Goal: Transaction & Acquisition: Purchase product/service

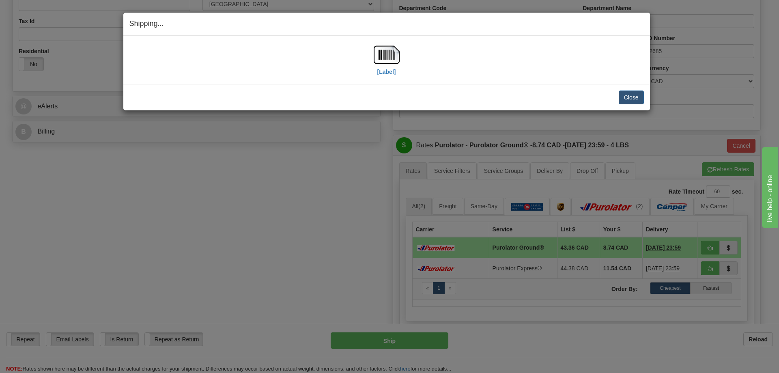
scroll to position [244, 0]
click at [628, 100] on button "Close" at bounding box center [631, 98] width 25 height 14
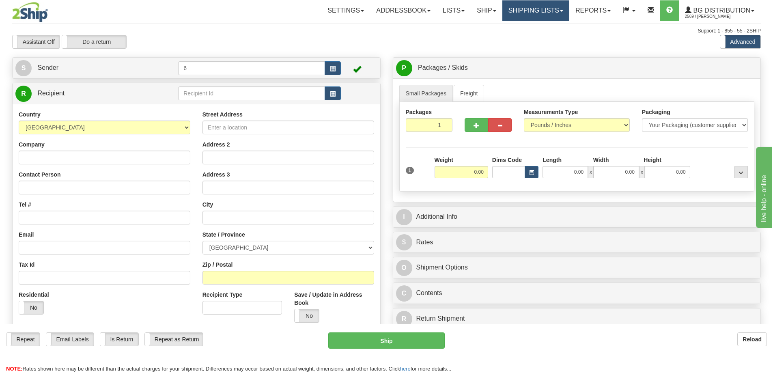
click at [532, 11] on link "Shipping lists" at bounding box center [535, 10] width 67 height 20
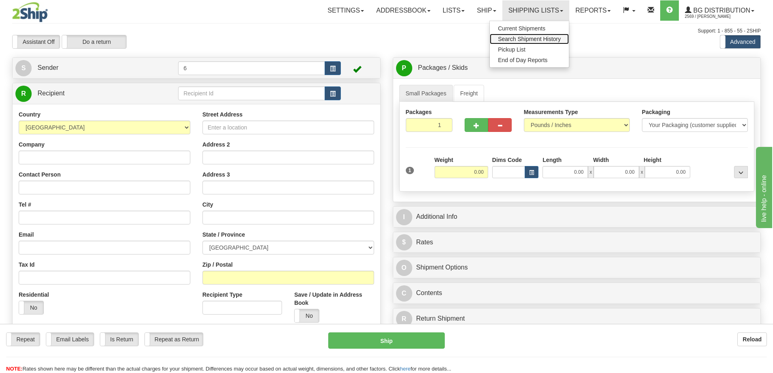
click at [525, 38] on span "Search Shipment History" at bounding box center [529, 39] width 63 height 6
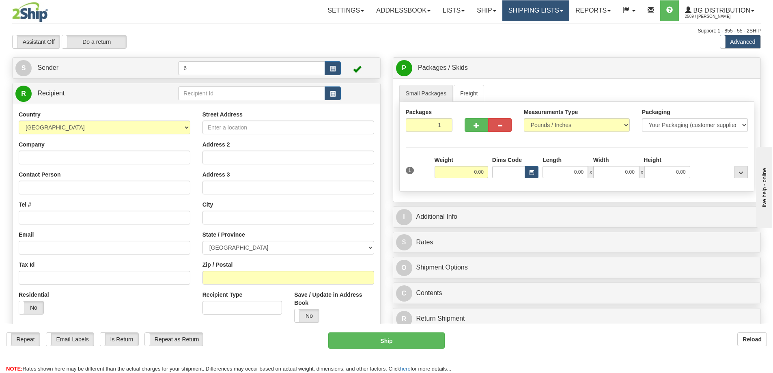
drag, startPoint x: 532, startPoint y: 17, endPoint x: 530, endPoint y: 21, distance: 4.5
click at [532, 17] on link "Shipping lists" at bounding box center [535, 10] width 67 height 20
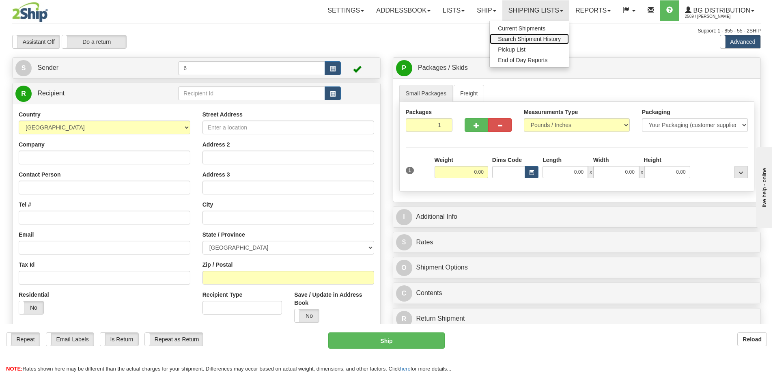
click at [526, 35] on link "Search Shipment History" at bounding box center [529, 39] width 79 height 11
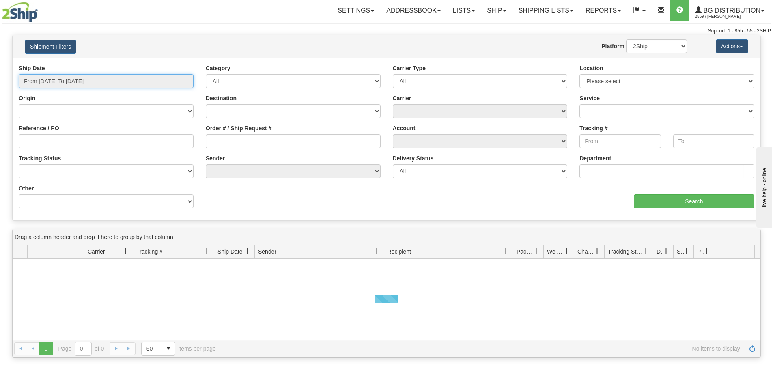
type input "[DATE]"
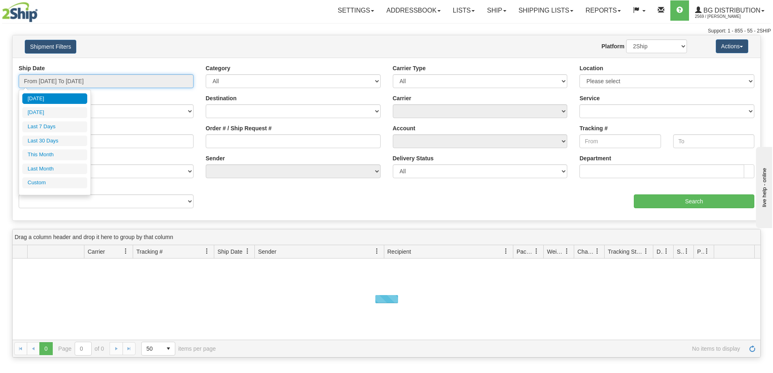
click at [121, 85] on input "From 09/04/2025 To 09/05/2025" at bounding box center [106, 81] width 175 height 14
type input "09/04/2025"
type input "08/30/2025"
type input "09/05/2025"
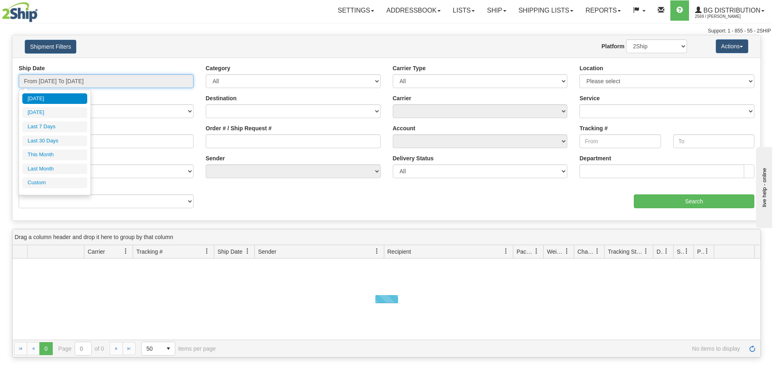
type input "09/01/2025"
type input "09/30/2025"
type input "09/05/2025"
type input "08/01/2025"
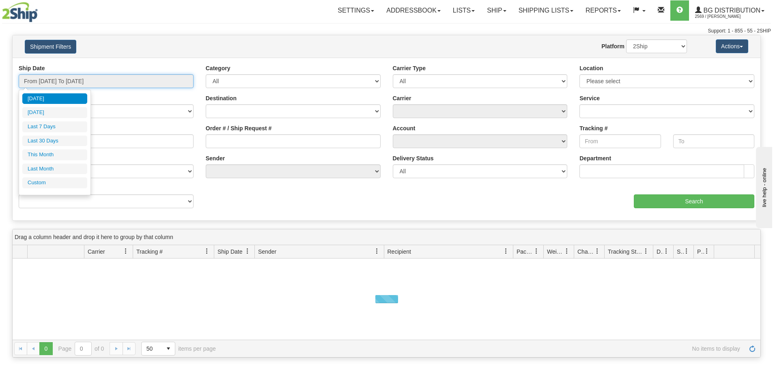
type input "08/31/2025"
type input "[DATE]"
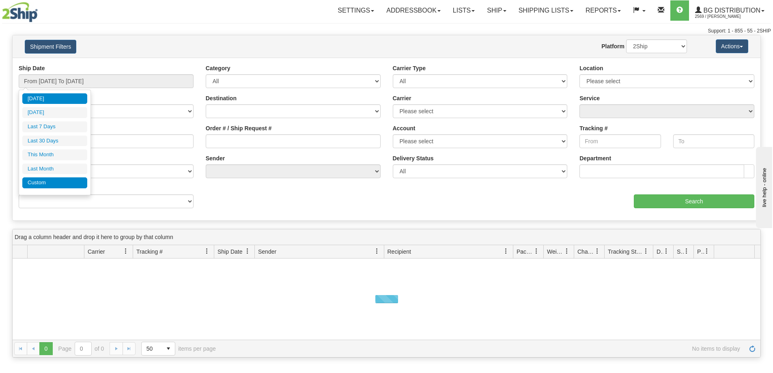
click at [53, 187] on li "Custom" at bounding box center [54, 182] width 65 height 11
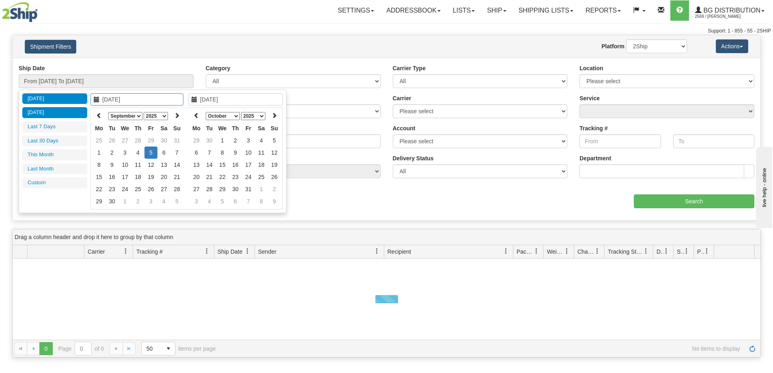
type input "09/04/2025"
type input "08/30/2025"
type input "[DATE]"
type input "09/01/2025"
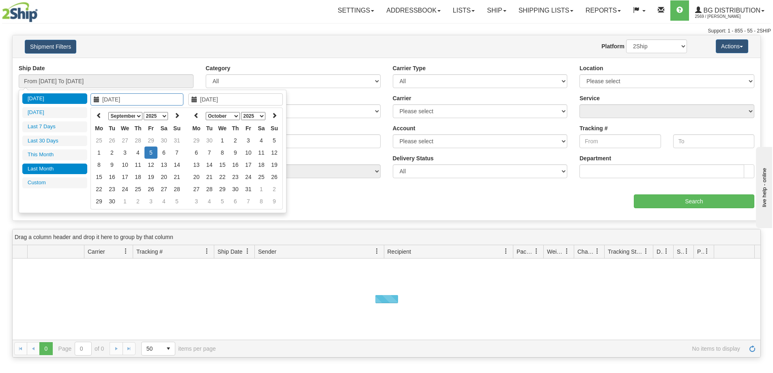
type input "09/30/2025"
type input "08/01/2025"
type input "08/31/2025"
type input "[DATE]"
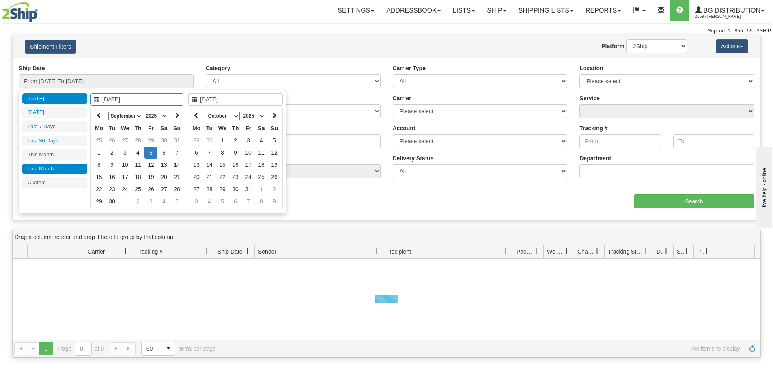
type input "08/01/2025"
type input "08/31/2025"
click at [40, 172] on li "Last Month" at bounding box center [54, 169] width 65 height 11
type input "From 08/01/2025 To 08/31/2025"
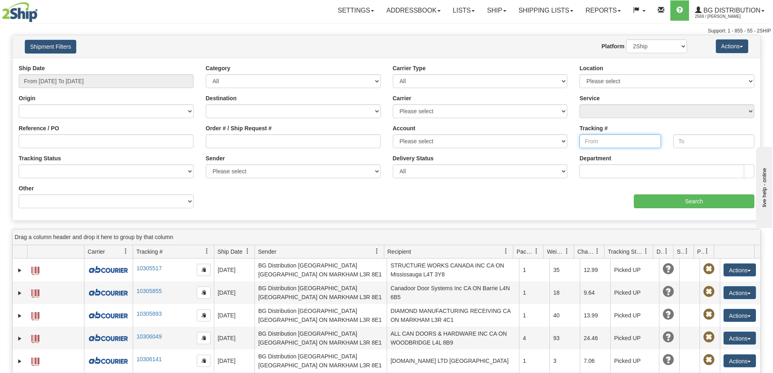
click at [599, 139] on input "Tracking #" at bounding box center [620, 141] width 81 height 14
paste input "335632724068"
type input "335632724068"
click at [672, 198] on input "Search" at bounding box center [694, 201] width 121 height 14
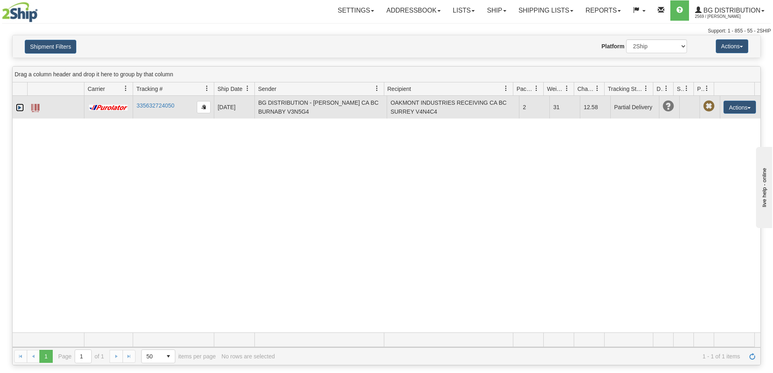
click at [21, 111] on link "Expand" at bounding box center [20, 107] width 8 height 8
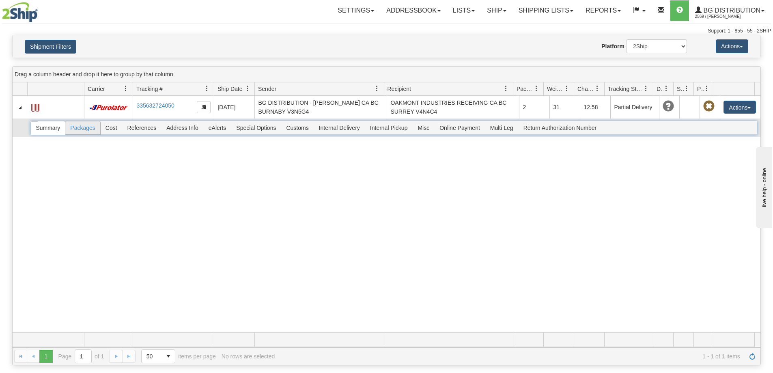
click at [86, 128] on div "Summary Packages Cost References Address Info eAlerts Special Options Customs C…" at bounding box center [393, 128] width 726 height 14
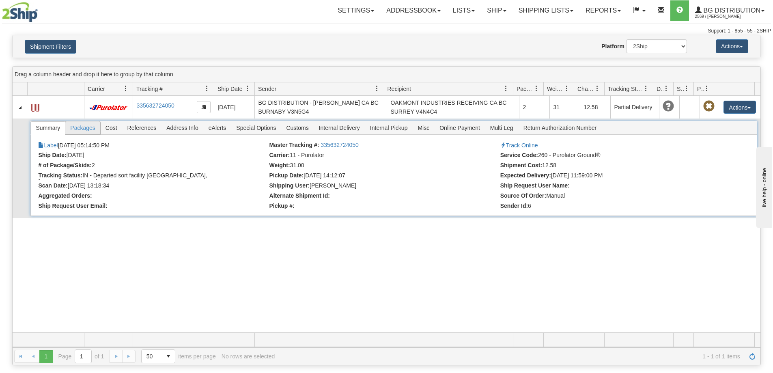
click at [80, 132] on span "Packages" at bounding box center [82, 127] width 34 height 13
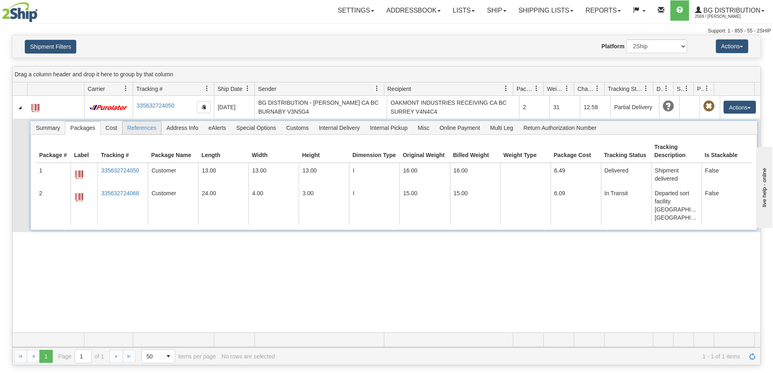
click at [140, 128] on span "References" at bounding box center [142, 127] width 39 height 13
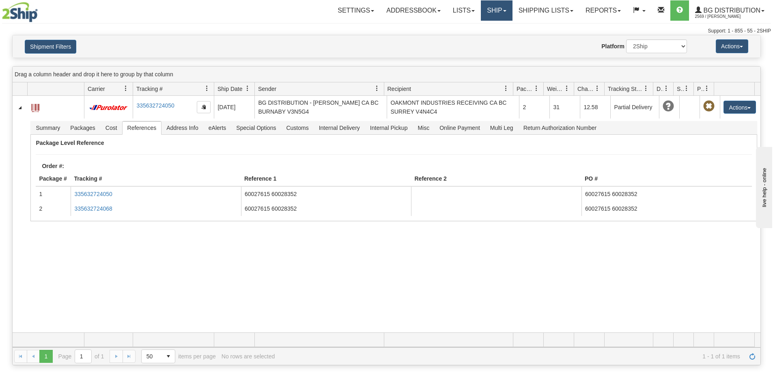
click at [498, 16] on link "Ship" at bounding box center [496, 10] width 31 height 20
click at [487, 29] on link "Ship Screen" at bounding box center [480, 28] width 64 height 11
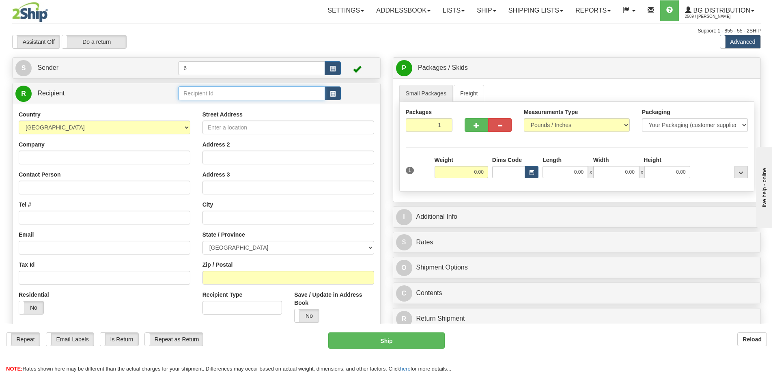
click at [261, 91] on input "text" at bounding box center [251, 93] width 147 height 14
click at [227, 103] on div "41117" at bounding box center [250, 107] width 139 height 9
type input "41117"
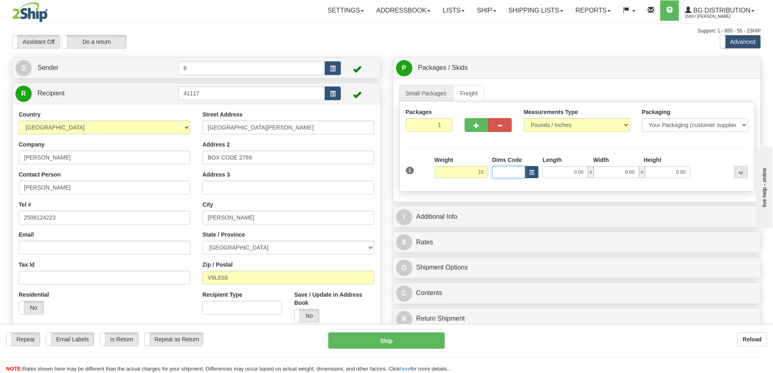
type input "15.00"
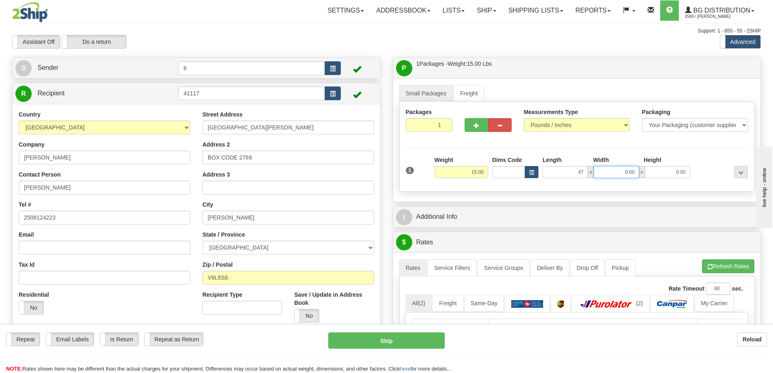
type input "47.00"
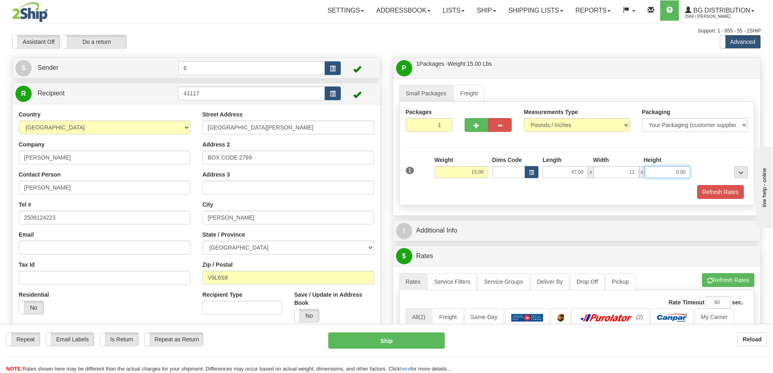
type input "11.00"
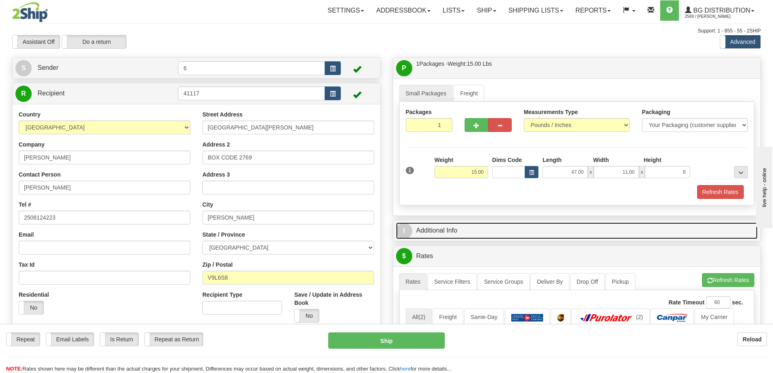
type input "6.00"
click at [460, 233] on link "I Additional Info" at bounding box center [577, 230] width 362 height 17
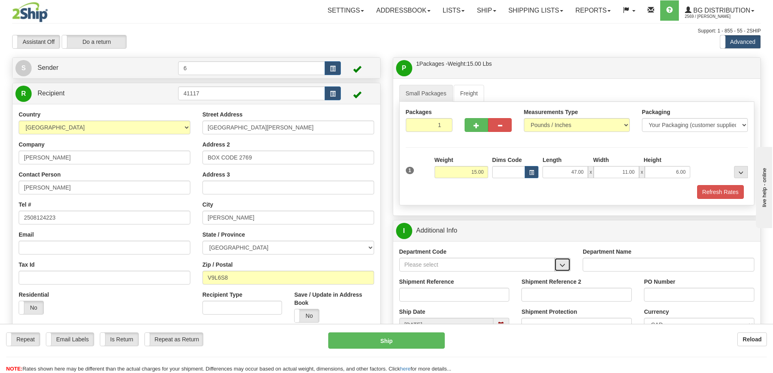
click at [564, 266] on span "button" at bounding box center [563, 265] width 6 height 5
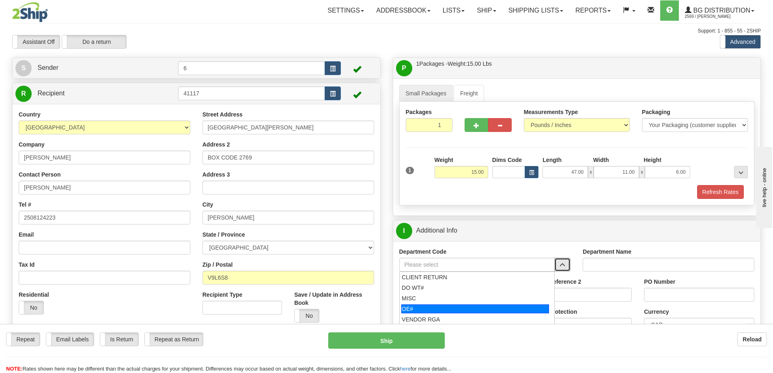
click at [465, 311] on div "OE#" at bounding box center [475, 308] width 148 height 9
type input "OE#"
type input "ORDERS"
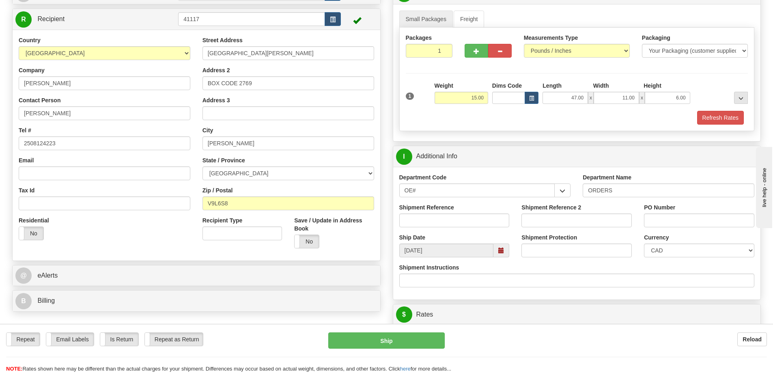
scroll to position [81, 0]
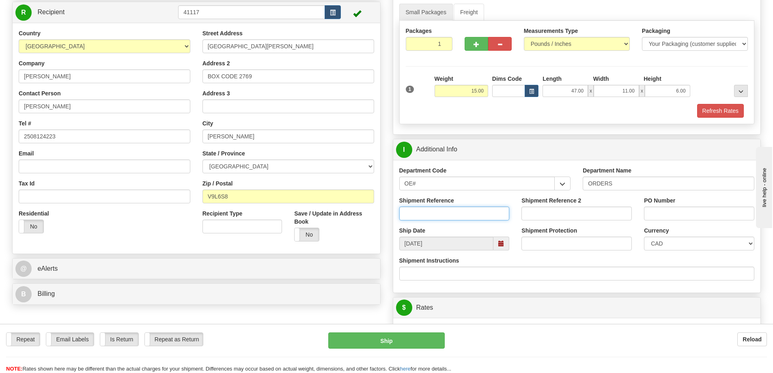
click at [456, 217] on input "Shipment Reference" at bounding box center [454, 214] width 110 height 14
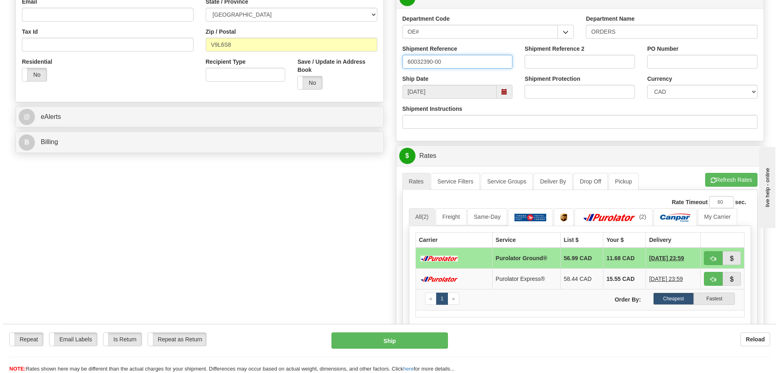
scroll to position [284, 0]
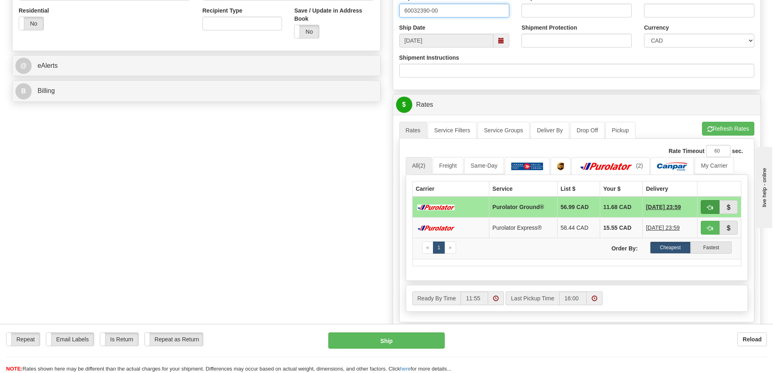
type input "60032390-00"
click at [709, 206] on span "button" at bounding box center [710, 207] width 6 height 5
type input "260"
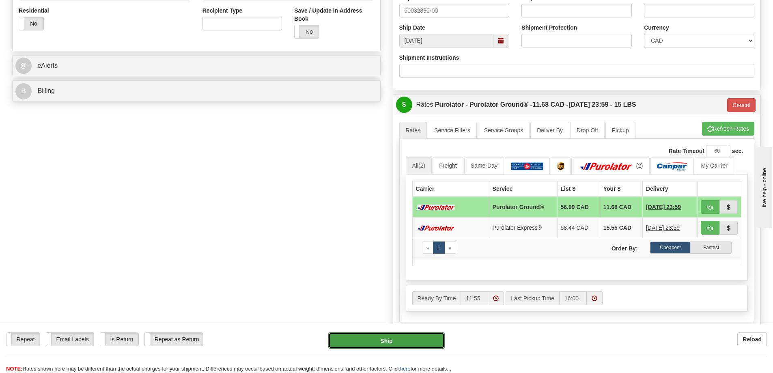
click at [431, 336] on button "Ship" at bounding box center [386, 340] width 116 height 16
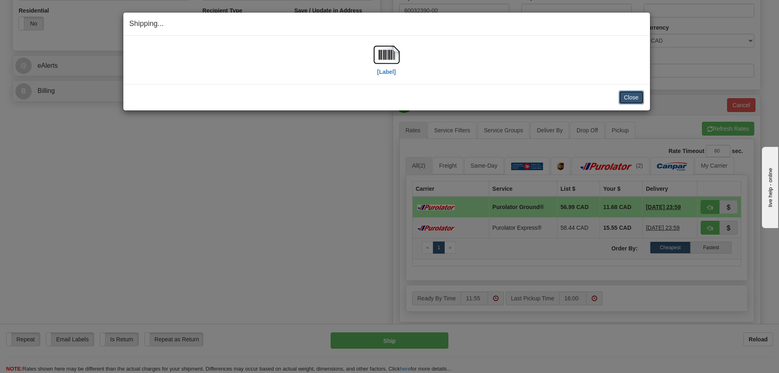
click at [637, 99] on button "Close" at bounding box center [631, 98] width 25 height 14
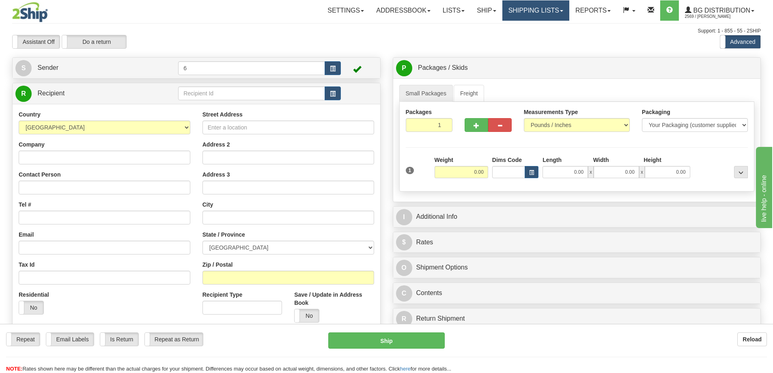
click at [540, 12] on link "Shipping lists" at bounding box center [535, 10] width 67 height 20
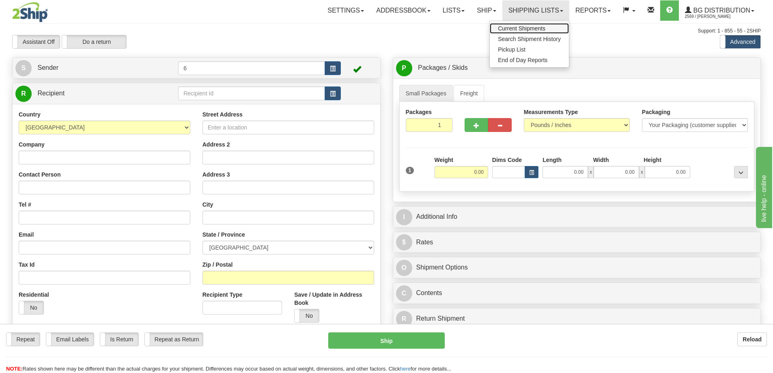
click at [522, 29] on span "Current Shipments" at bounding box center [521, 28] width 47 height 6
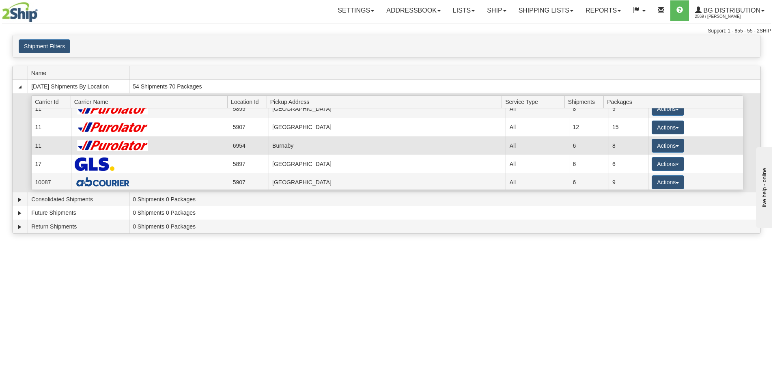
scroll to position [66, 0]
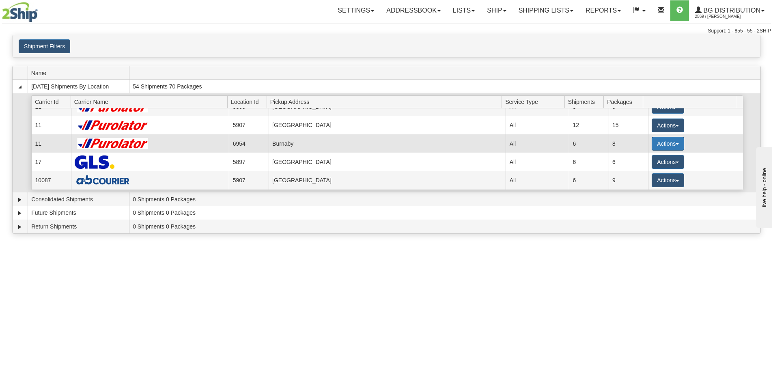
click at [670, 141] on button "Actions" at bounding box center [668, 144] width 32 height 14
click at [649, 162] on span "Details" at bounding box center [638, 159] width 22 height 6
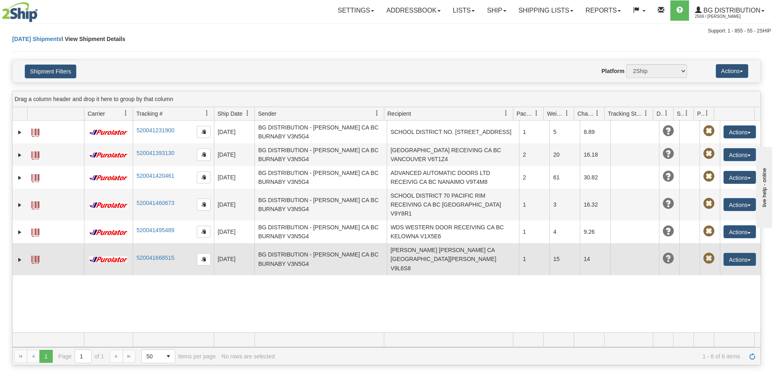
click at [37, 256] on span at bounding box center [35, 260] width 8 height 8
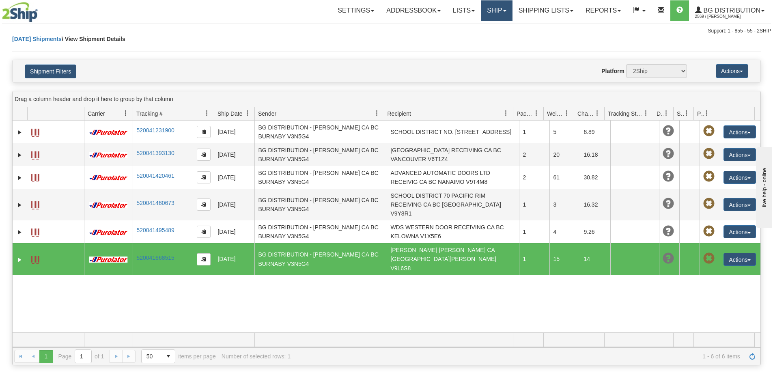
click at [501, 7] on link "Ship" at bounding box center [496, 10] width 31 height 20
click at [485, 25] on link "Ship Screen" at bounding box center [480, 28] width 64 height 11
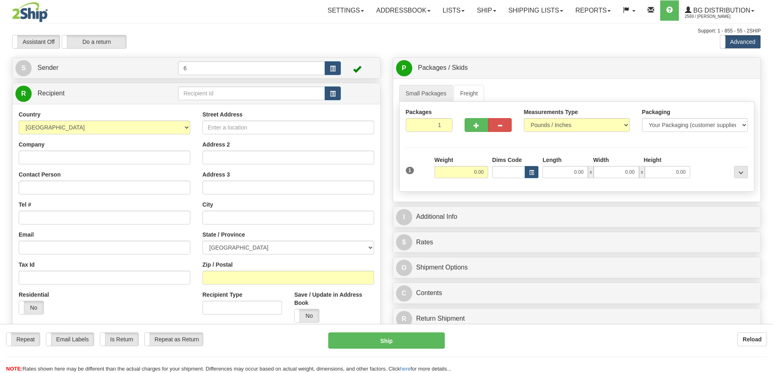
click at [222, 20] on div "Settings Shipping Preferences Fields Preferences New Store Connections Addressb…" at bounding box center [451, 10] width 617 height 20
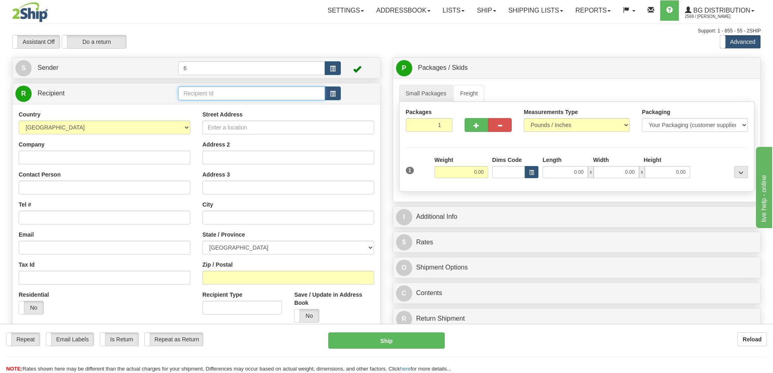
click at [212, 91] on input "text" at bounding box center [251, 93] width 147 height 14
click at [213, 93] on input "41012" at bounding box center [251, 93] width 147 height 14
type input "41012"
click button "Delete" at bounding box center [0, 0] width 0 height 0
click at [215, 100] on input "text" at bounding box center [251, 93] width 147 height 14
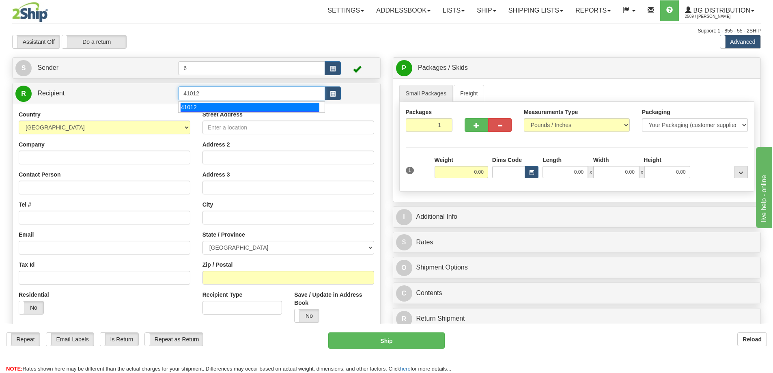
click at [215, 104] on div "41012" at bounding box center [250, 107] width 139 height 9
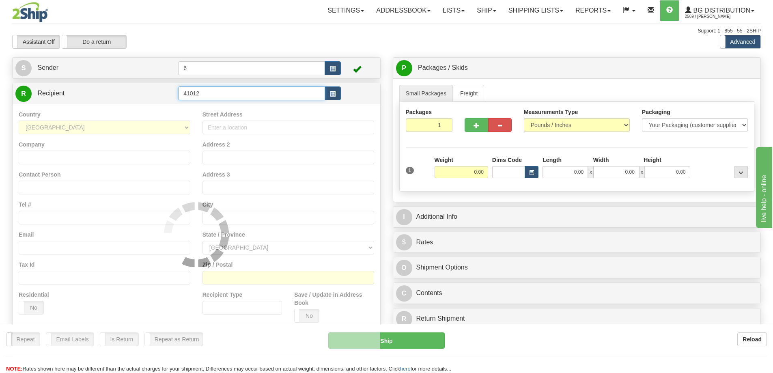
type input "41012"
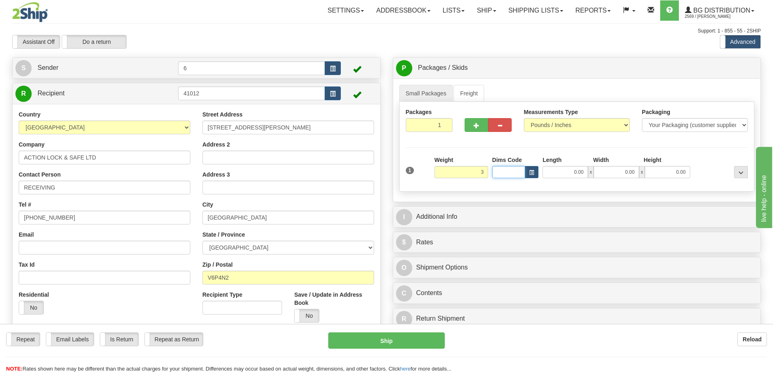
type input "3.00"
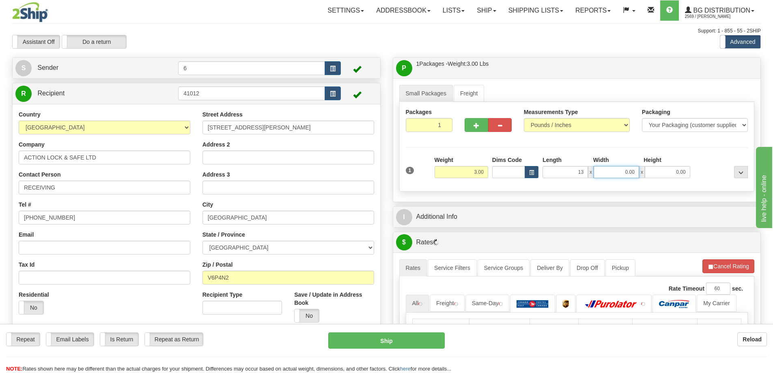
type input "13.00"
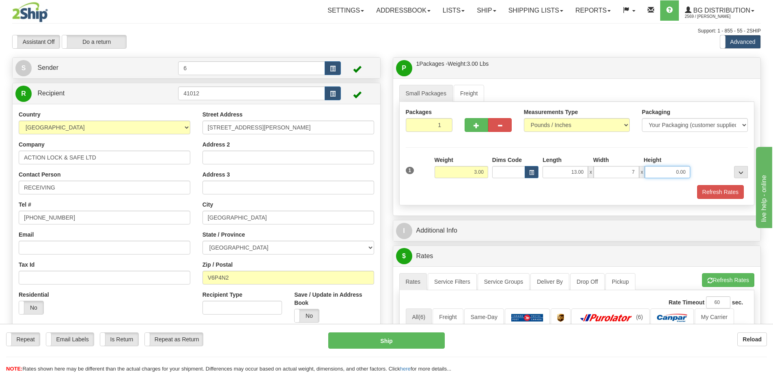
type input "7.00"
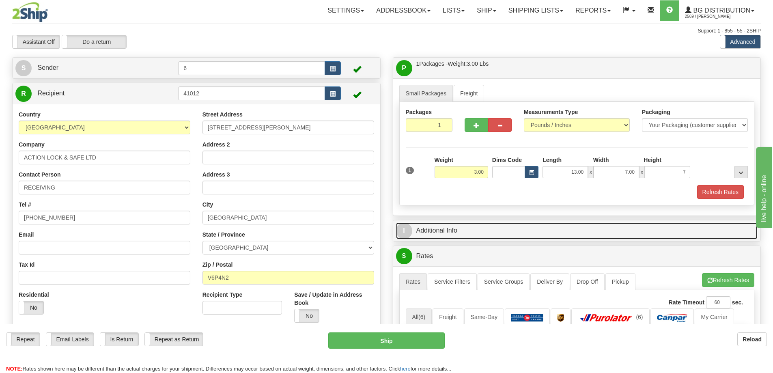
type input "7.00"
click at [450, 231] on link "I Additional Info" at bounding box center [577, 230] width 362 height 17
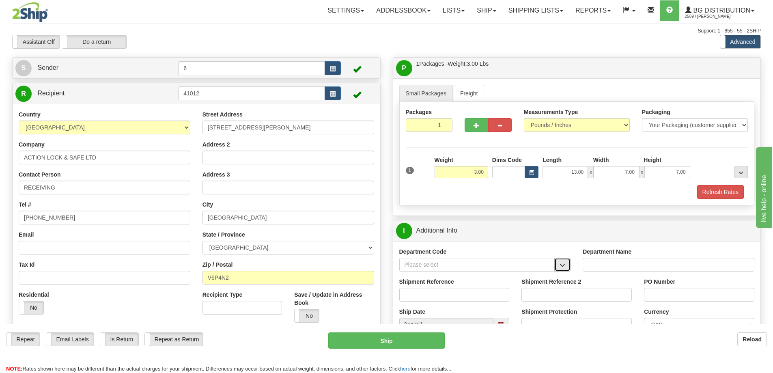
click at [562, 268] on span "button" at bounding box center [563, 265] width 6 height 5
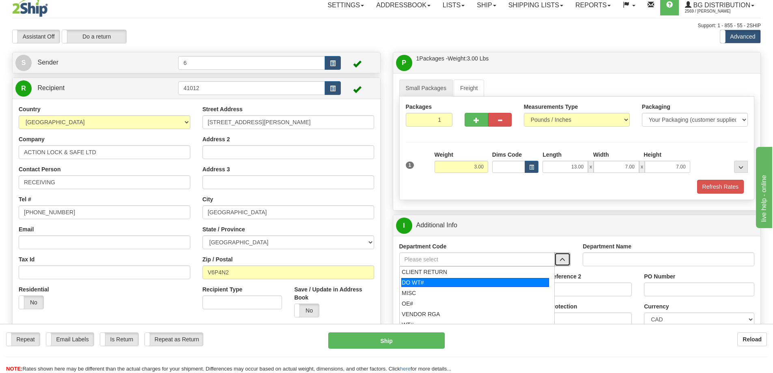
scroll to position [41, 0]
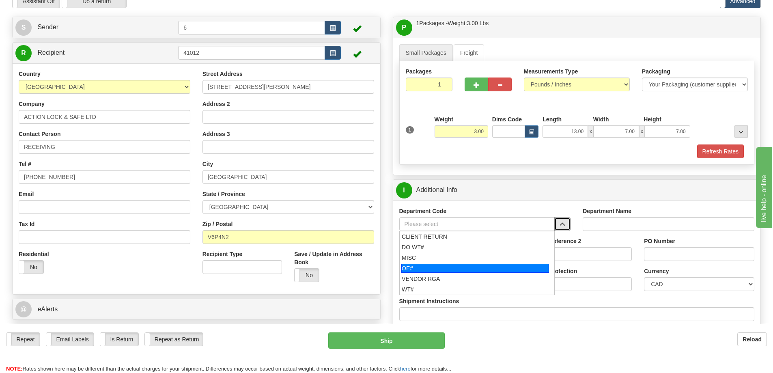
click at [430, 269] on div "OE#" at bounding box center [475, 268] width 148 height 9
type input "OE#"
type input "ORDERS"
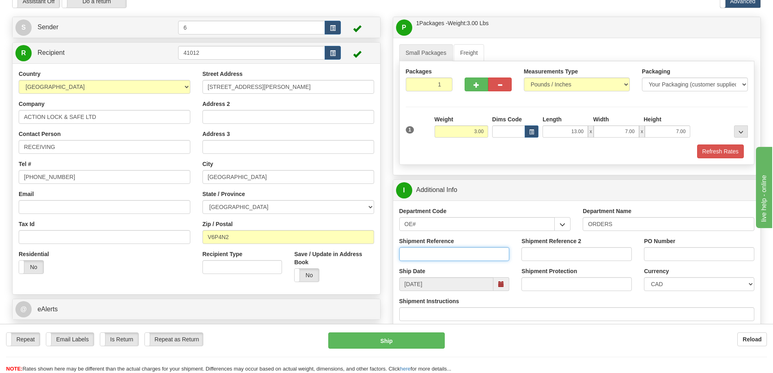
drag, startPoint x: 456, startPoint y: 259, endPoint x: 450, endPoint y: 258, distance: 6.1
click at [456, 258] on input "Shipment Reference" at bounding box center [454, 254] width 110 height 14
type input "60032226-00"
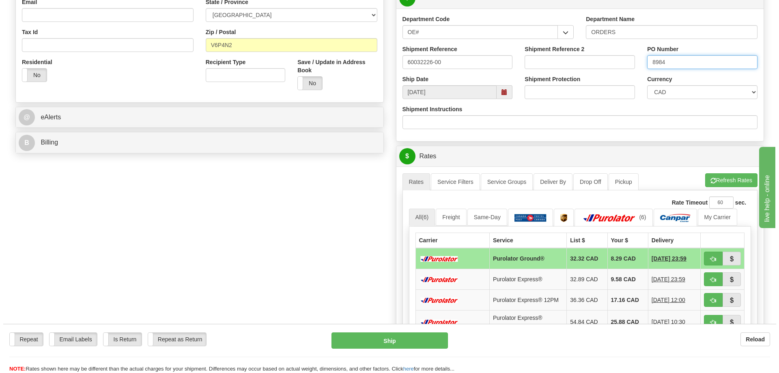
scroll to position [244, 0]
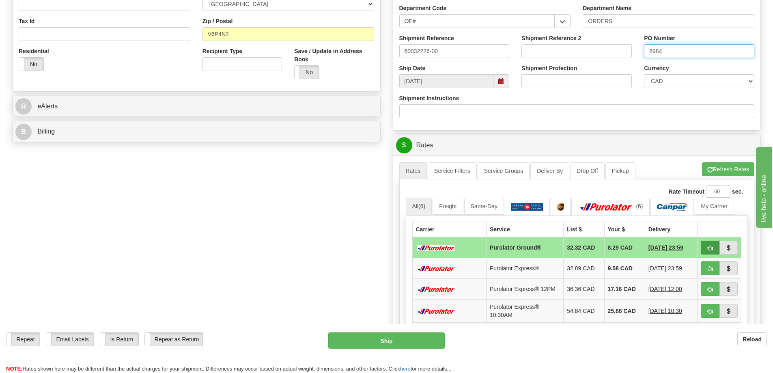
type input "8984"
click at [707, 248] on button "button" at bounding box center [710, 248] width 19 height 14
type input "260"
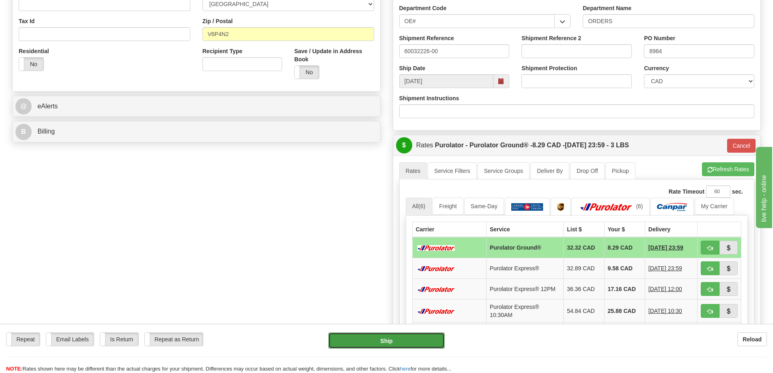
click at [350, 337] on button "Ship" at bounding box center [386, 340] width 116 height 16
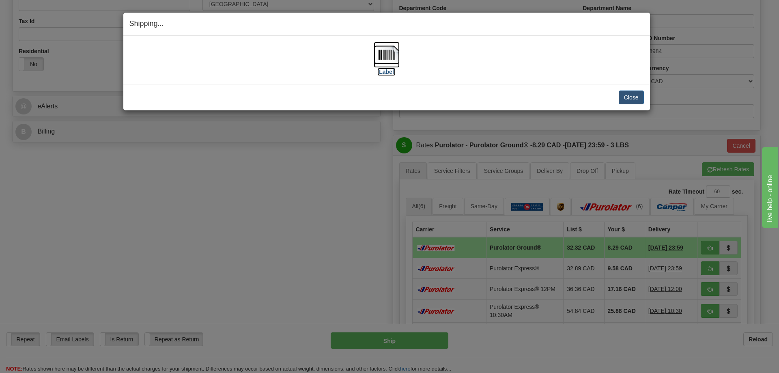
click at [392, 54] on img at bounding box center [387, 55] width 26 height 26
click at [628, 100] on button "Close" at bounding box center [631, 98] width 25 height 14
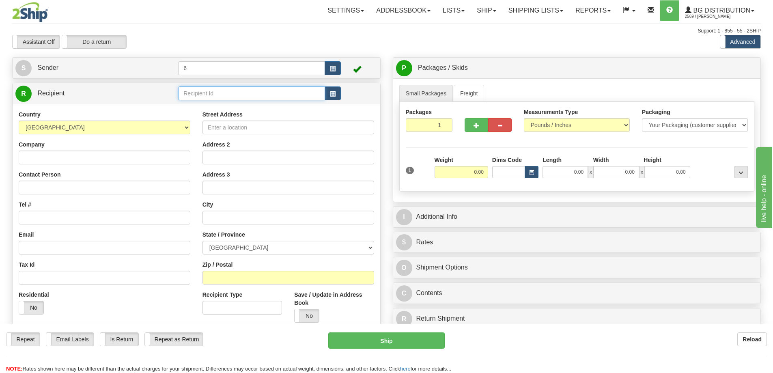
click at [231, 92] on input "text" at bounding box center [251, 93] width 147 height 14
click at [200, 105] on div "41099" at bounding box center [250, 107] width 139 height 9
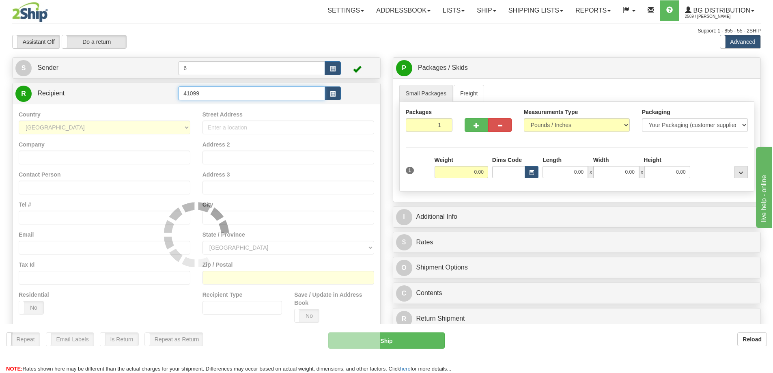
type input "41099"
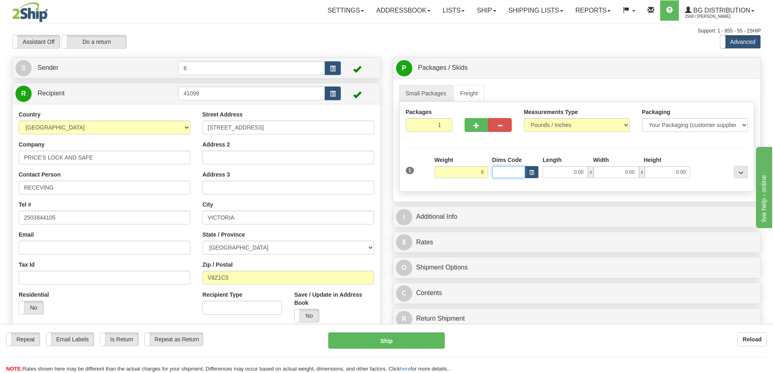
type input "8.00"
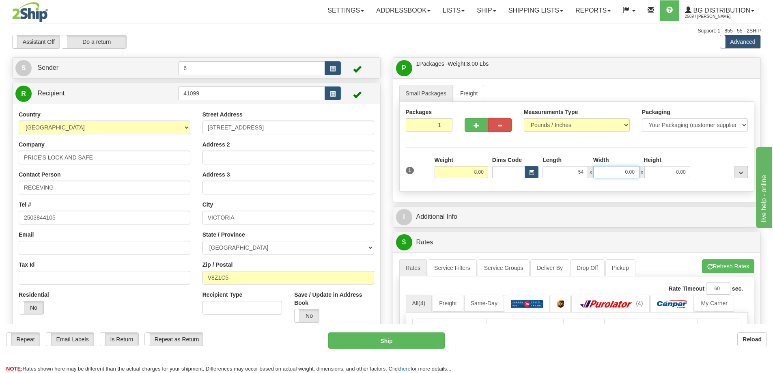
type input "54.00"
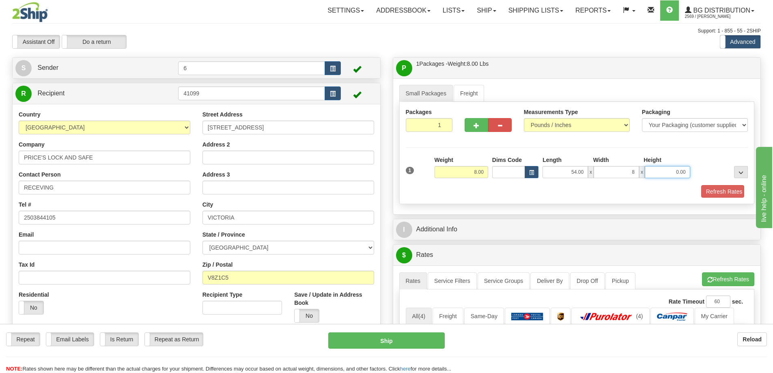
type input "8.00"
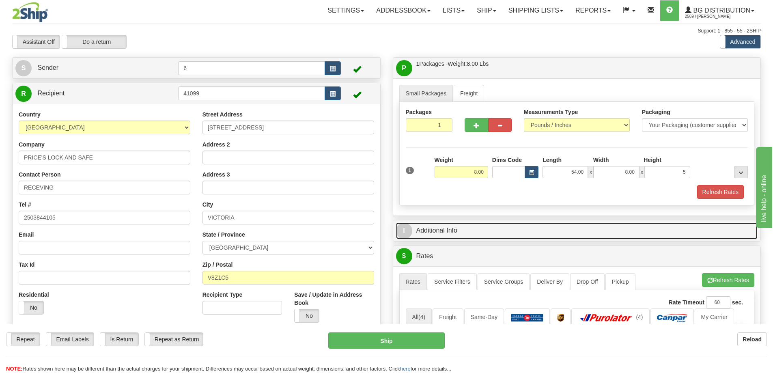
type input "5.00"
click at [474, 231] on link "I Additional Info" at bounding box center [577, 230] width 362 height 17
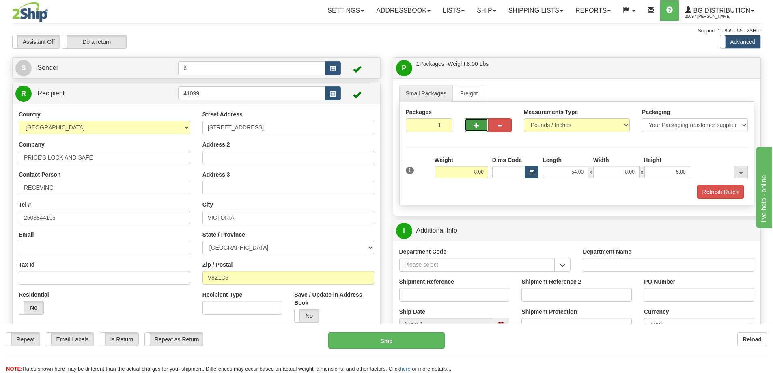
click at [472, 124] on button "button" at bounding box center [477, 125] width 24 height 14
radio input "true"
type input "2"
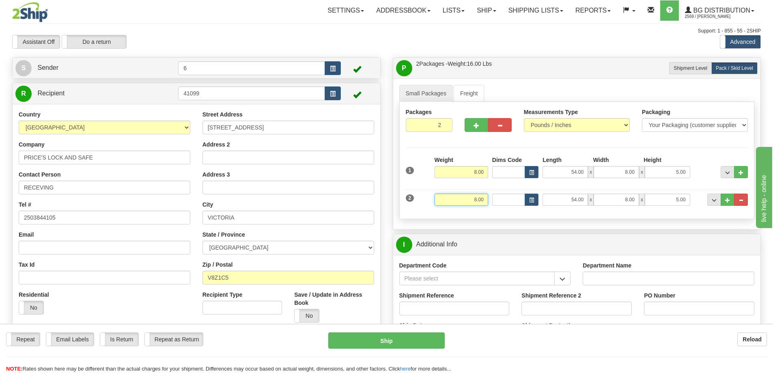
drag, startPoint x: 483, startPoint y: 200, endPoint x: 457, endPoint y: 202, distance: 26.1
click at [457, 203] on input "8.00" at bounding box center [462, 200] width 54 height 12
type input "37.00"
type input "20.00"
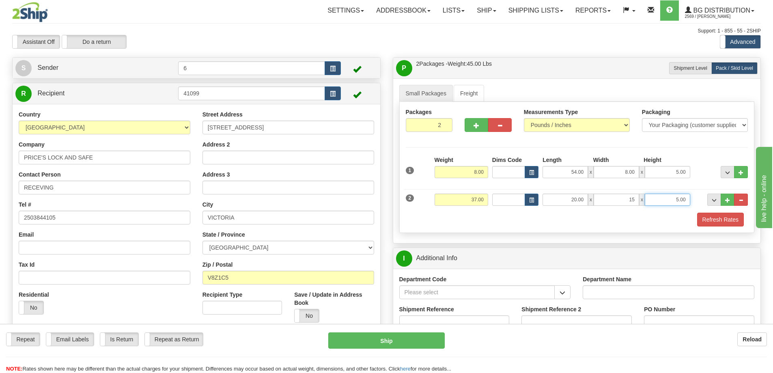
type input "15.00"
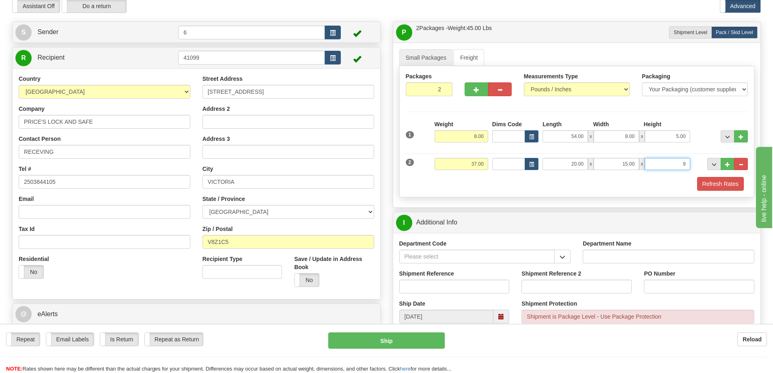
scroll to position [81, 0]
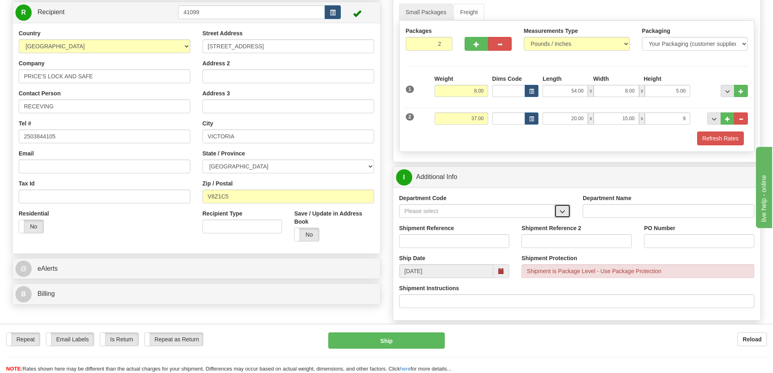
type input "9.00"
click at [558, 213] on button "button" at bounding box center [562, 211] width 16 height 14
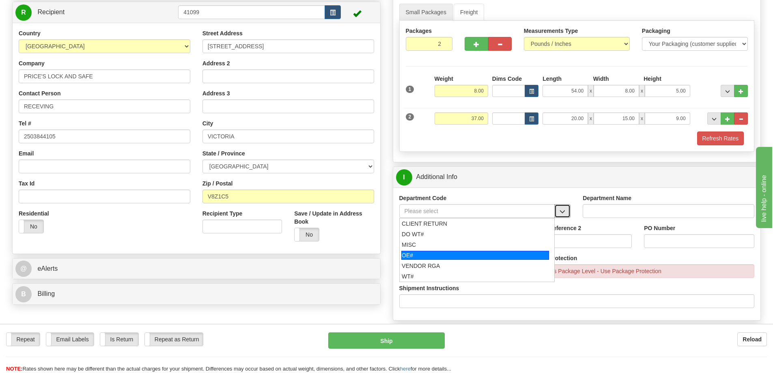
click at [474, 253] on div "OE#" at bounding box center [475, 255] width 148 height 9
type input "OE#"
type input "ORDERS"
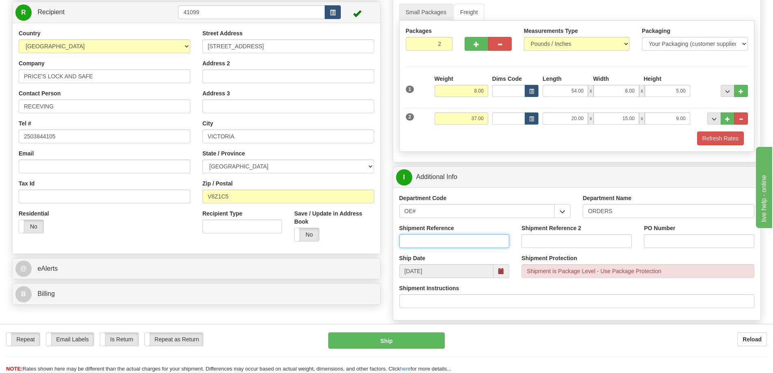
click at [492, 241] on input "Shipment Reference" at bounding box center [454, 241] width 110 height 14
type input "60032372 60032374 165893"
click at [661, 246] on input "PO Number" at bounding box center [699, 241] width 110 height 14
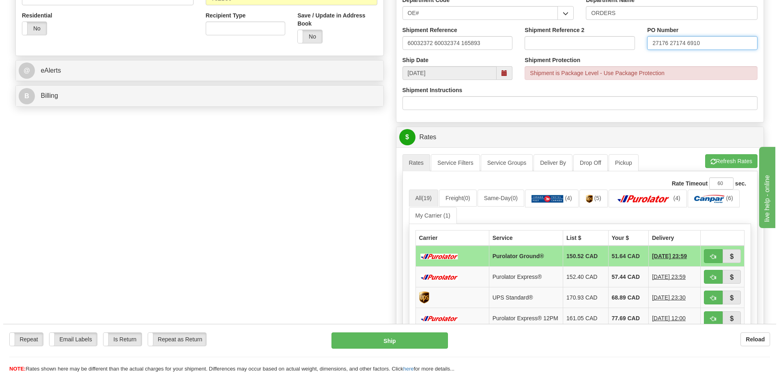
scroll to position [284, 0]
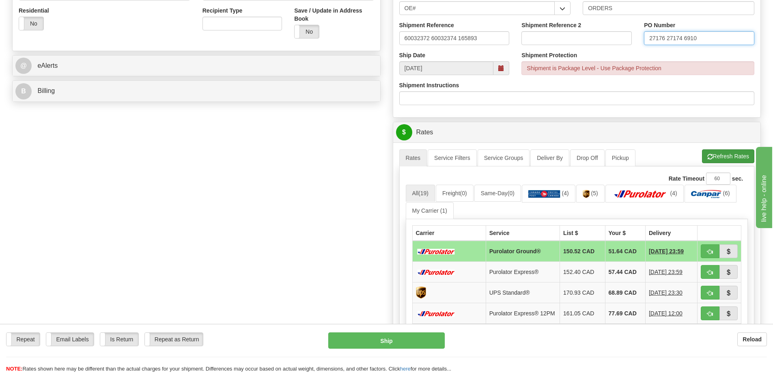
type input "27176 27174 6910"
click at [718, 154] on button "Refresh Rates" at bounding box center [728, 156] width 52 height 14
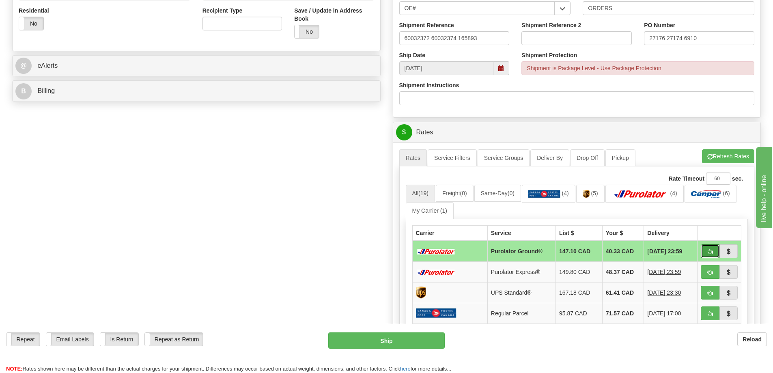
click at [709, 250] on span "button" at bounding box center [710, 251] width 6 height 5
type input "260"
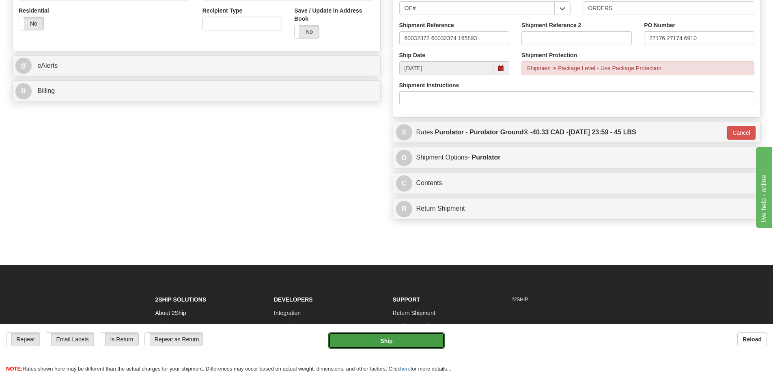
click at [401, 331] on div "Repeat Repeat Email Labels Email Labels Edit Is Return Is Return Repeat as Retu…" at bounding box center [386, 348] width 773 height 49
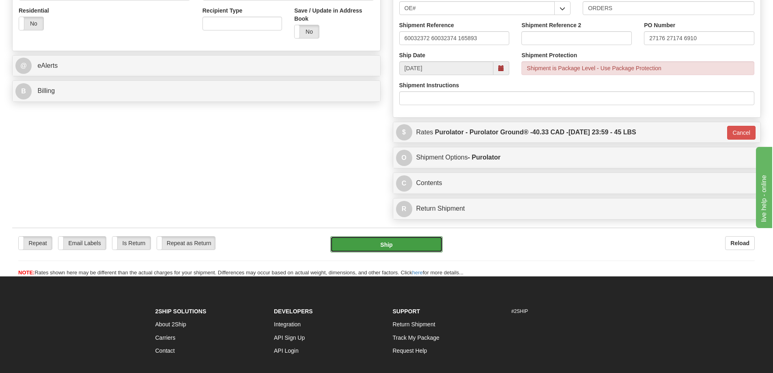
click at [386, 246] on button "Ship" at bounding box center [386, 244] width 112 height 16
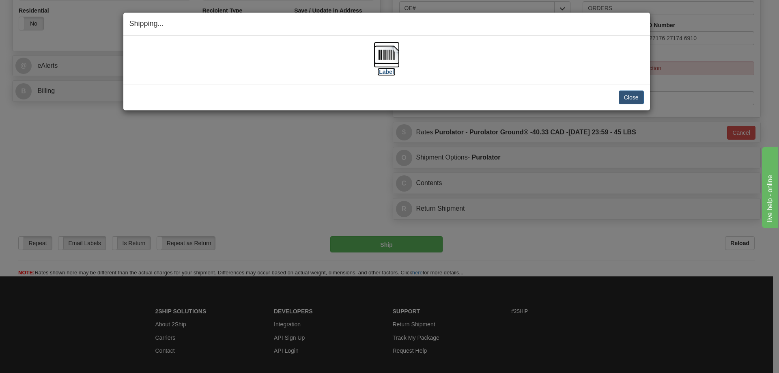
click at [392, 54] on img at bounding box center [387, 55] width 26 height 26
click at [630, 95] on button "Close" at bounding box center [631, 98] width 25 height 14
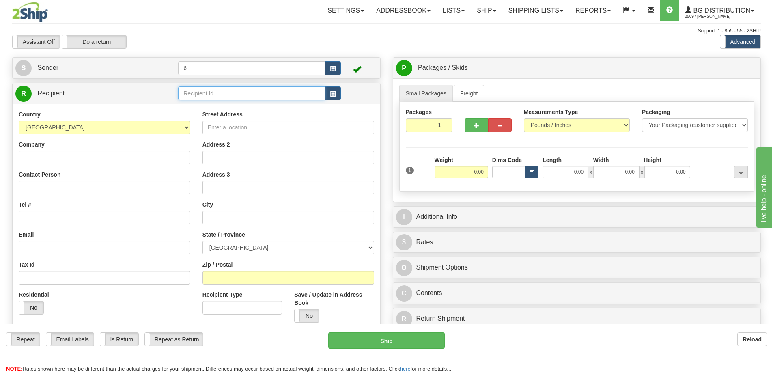
click at [234, 93] on input "text" at bounding box center [251, 93] width 147 height 14
click at [200, 108] on div "41054" at bounding box center [250, 107] width 139 height 9
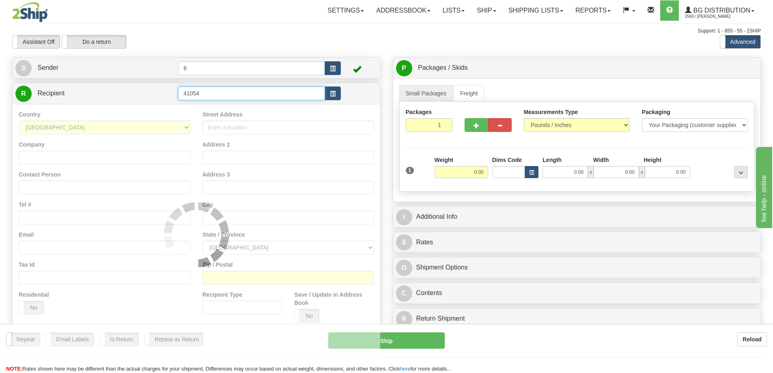
type input "41054"
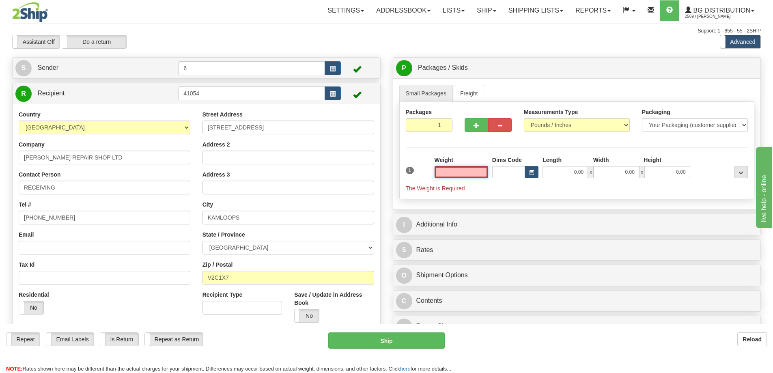
click at [482, 174] on input "text" at bounding box center [462, 172] width 54 height 12
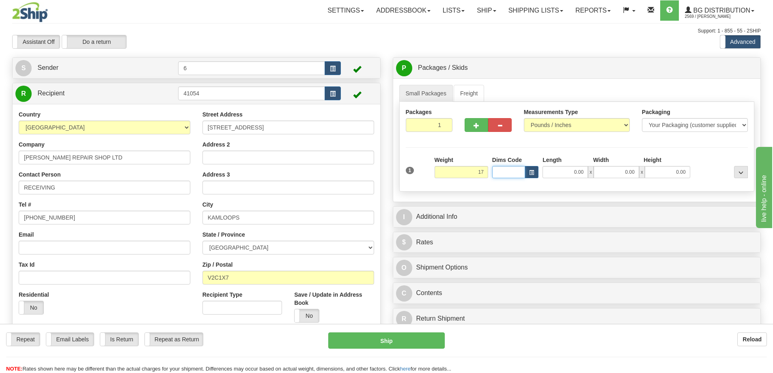
type input "17.00"
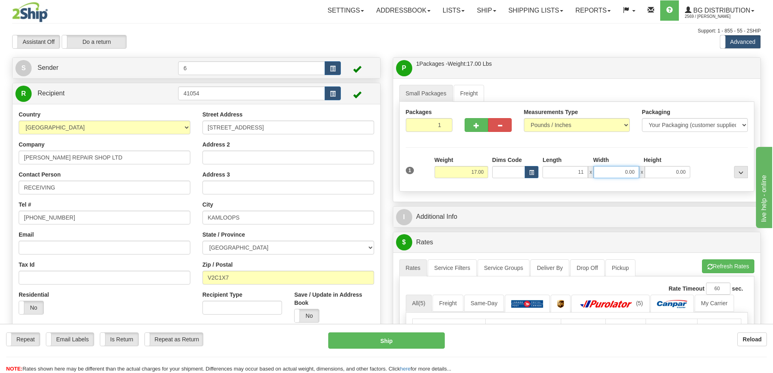
type input "11.00"
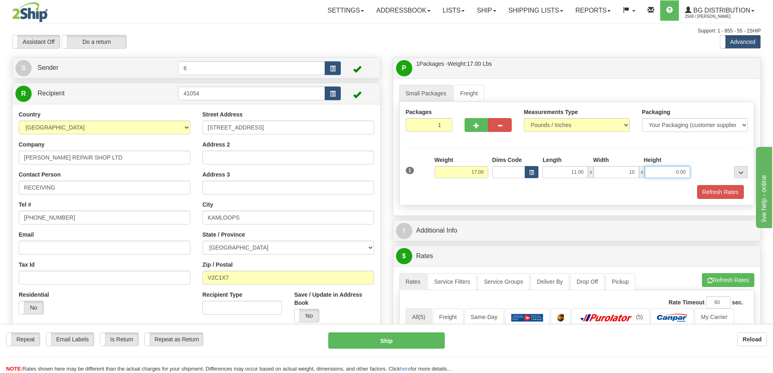
type input "10.00"
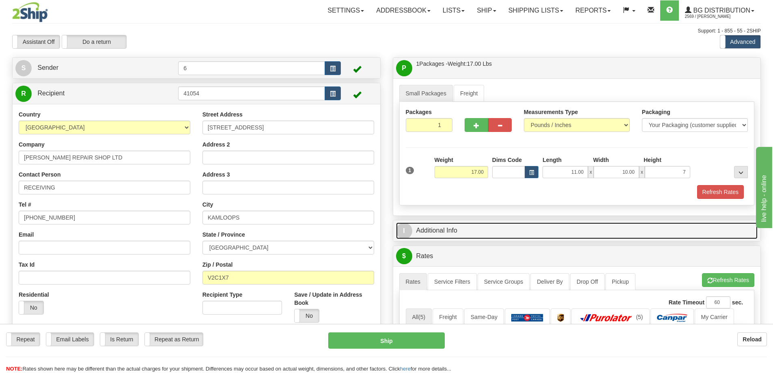
type input "7.00"
click at [433, 229] on link "I Additional Info" at bounding box center [577, 230] width 362 height 17
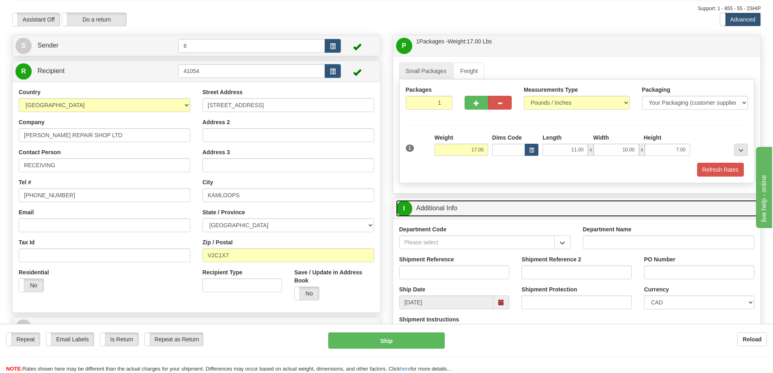
scroll to position [41, 0]
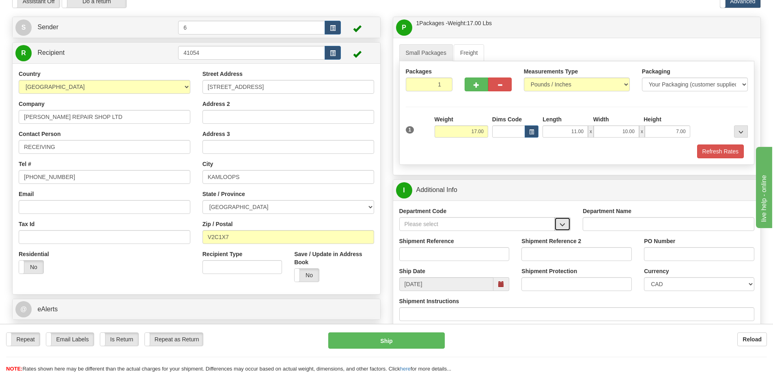
click at [567, 226] on button "button" at bounding box center [562, 224] width 16 height 14
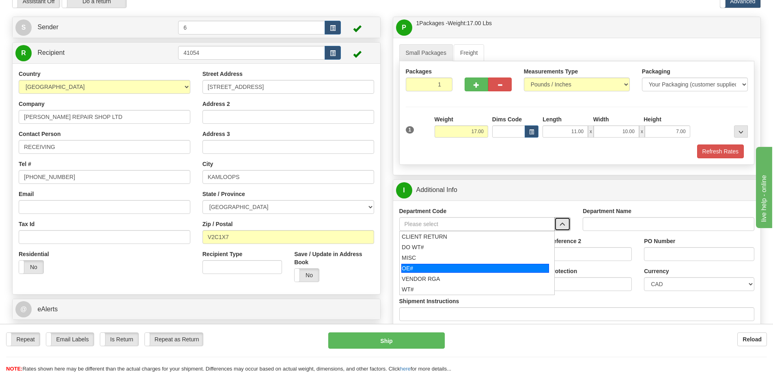
click at [451, 266] on div "OE#" at bounding box center [475, 268] width 148 height 9
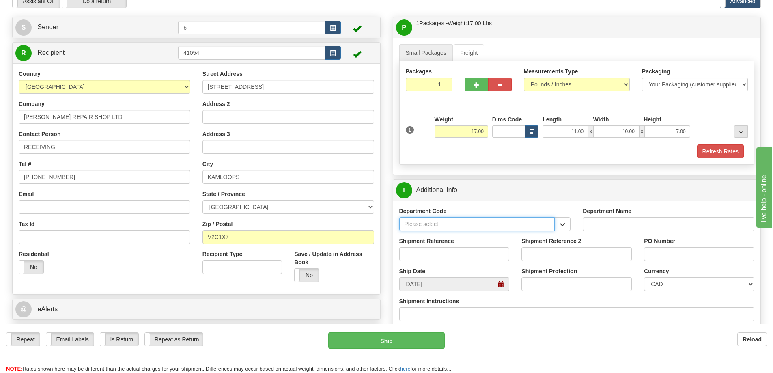
type input "OE#"
type input "ORDERS"
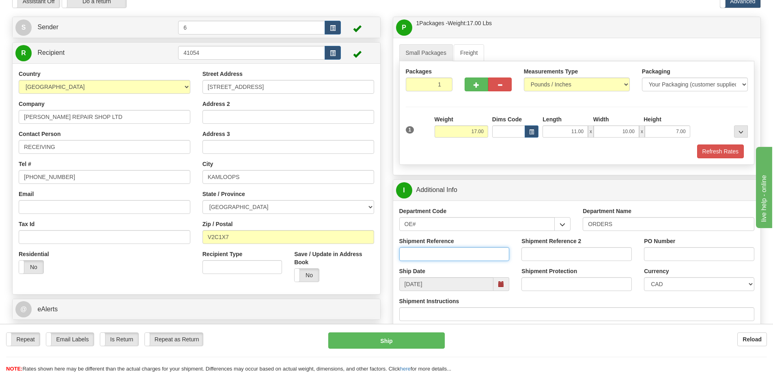
click at [470, 254] on input "Shipment Reference" at bounding box center [454, 254] width 110 height 14
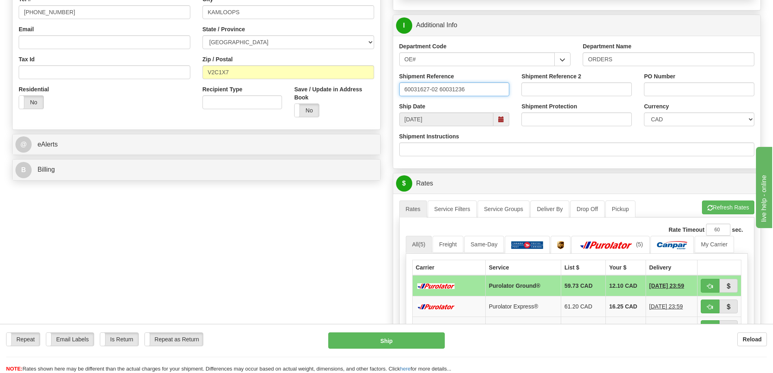
scroll to position [284, 0]
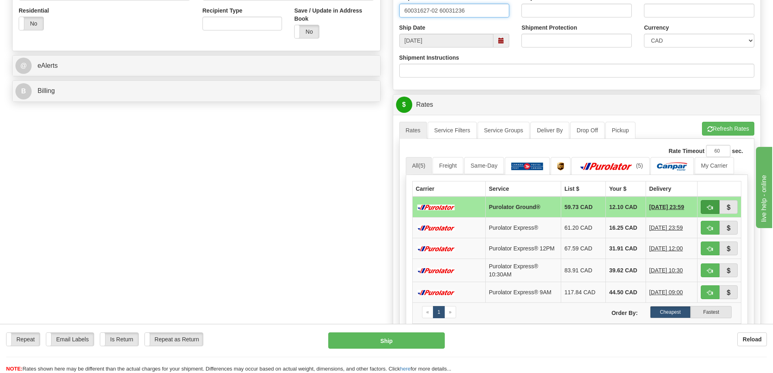
type input "60031627-02 60031236"
click at [711, 209] on span "button" at bounding box center [710, 207] width 6 height 5
type input "260"
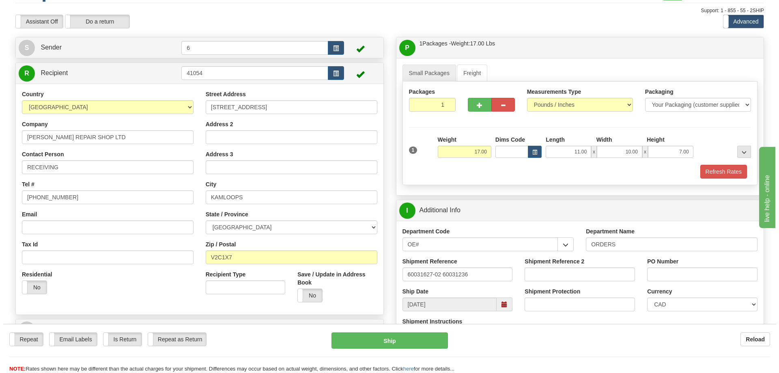
scroll to position [0, 0]
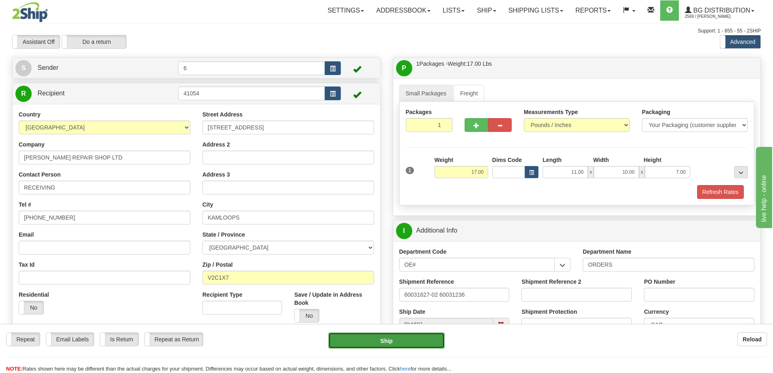
click at [408, 338] on button "Ship" at bounding box center [386, 340] width 116 height 16
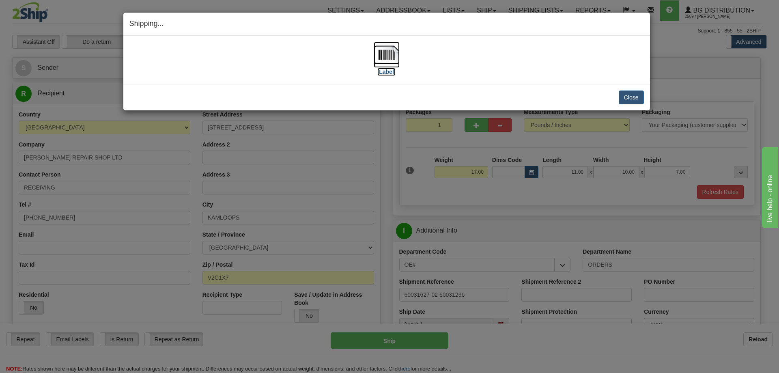
click at [382, 61] on img at bounding box center [387, 55] width 26 height 26
click at [628, 94] on button "Close" at bounding box center [631, 98] width 25 height 14
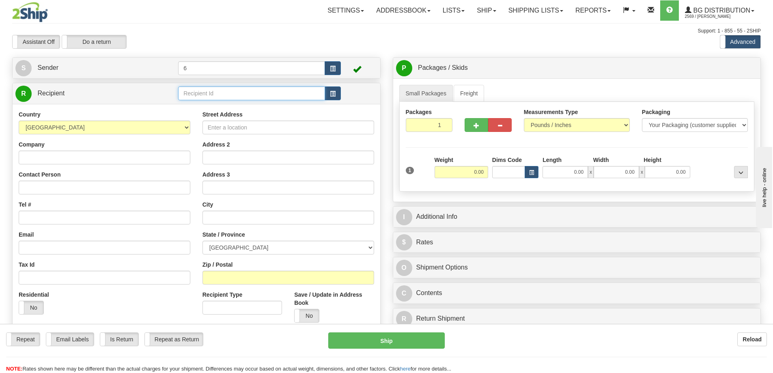
click at [216, 98] on input "text" at bounding box center [251, 93] width 147 height 14
click at [232, 107] on div "45028" at bounding box center [250, 107] width 139 height 9
type input "45028"
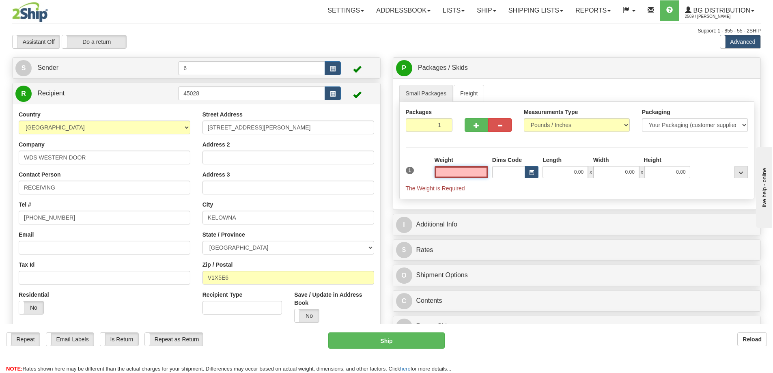
click at [476, 170] on input "text" at bounding box center [462, 172] width 54 height 12
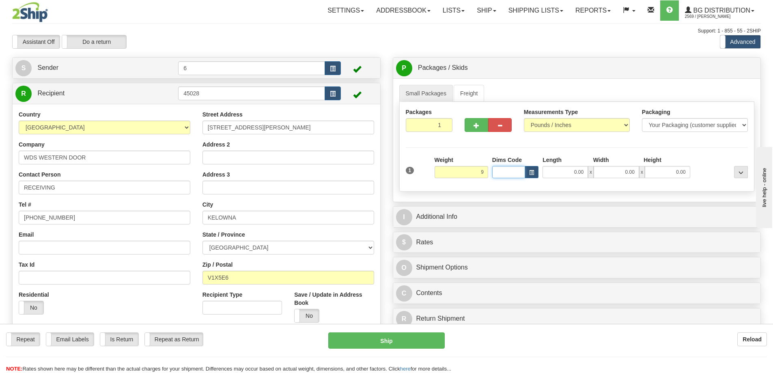
type input "9.00"
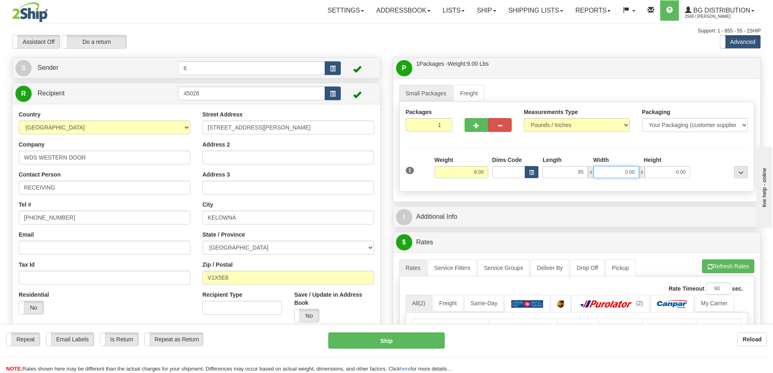
type input "85.00"
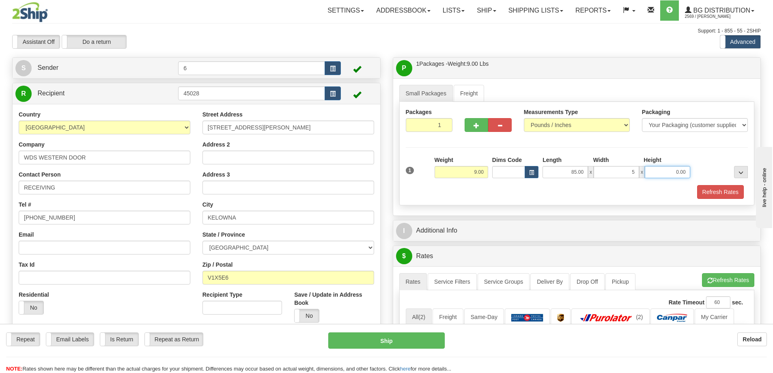
type input "5.00"
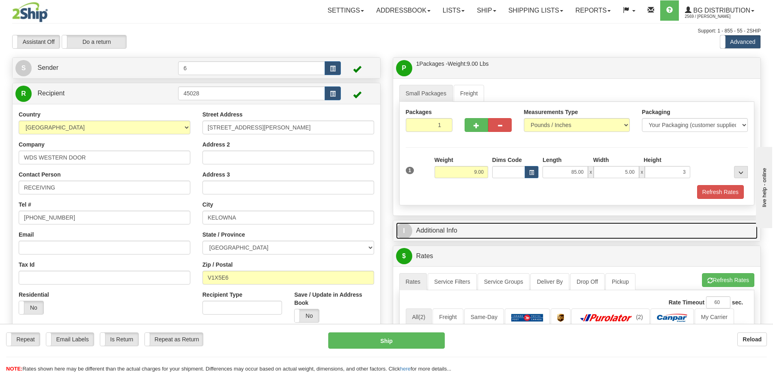
type input "3.00"
click at [487, 233] on link "I Additional Info" at bounding box center [577, 230] width 362 height 17
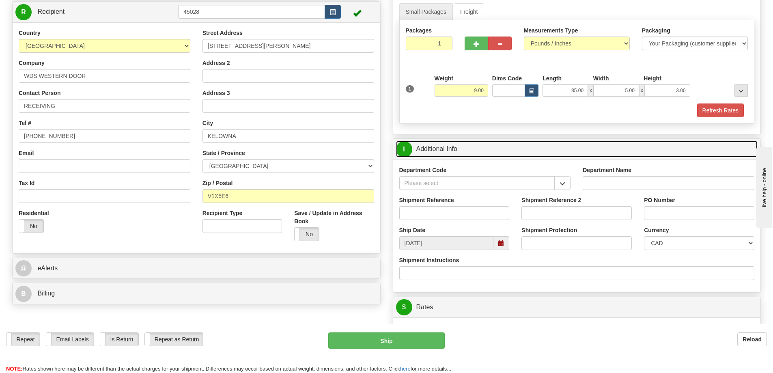
scroll to position [162, 0]
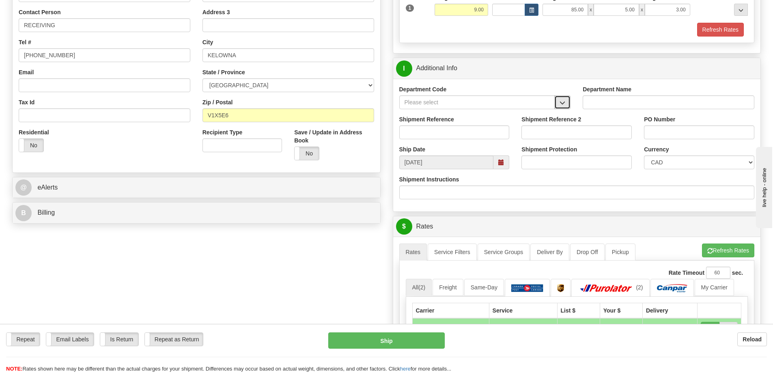
click at [558, 107] on button "button" at bounding box center [562, 102] width 16 height 14
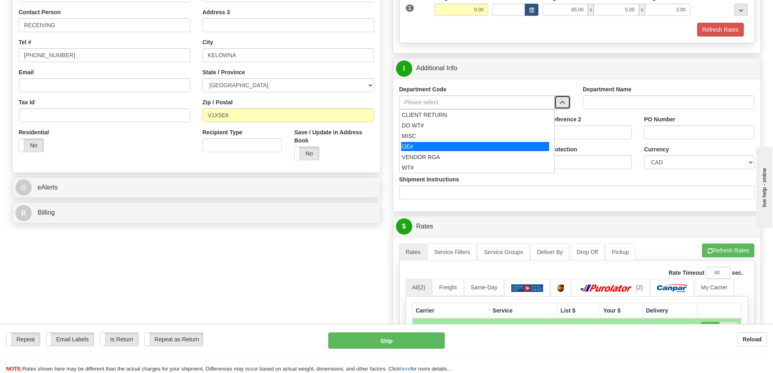
click at [486, 148] on div "OE#" at bounding box center [475, 146] width 148 height 9
type input "OE#"
type input "ORDERS"
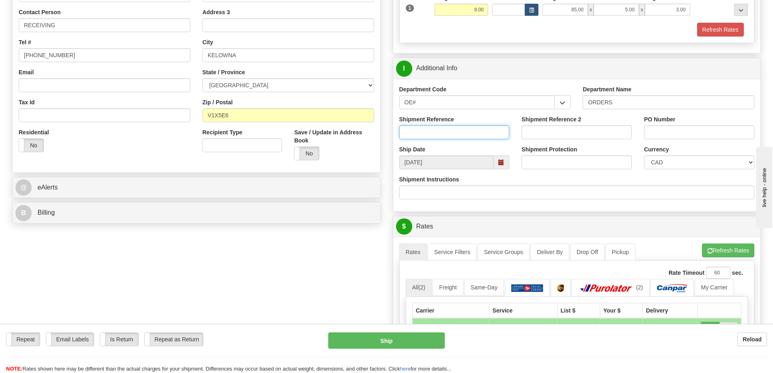
click at [472, 130] on input "Shipment Reference" at bounding box center [454, 132] width 110 height 14
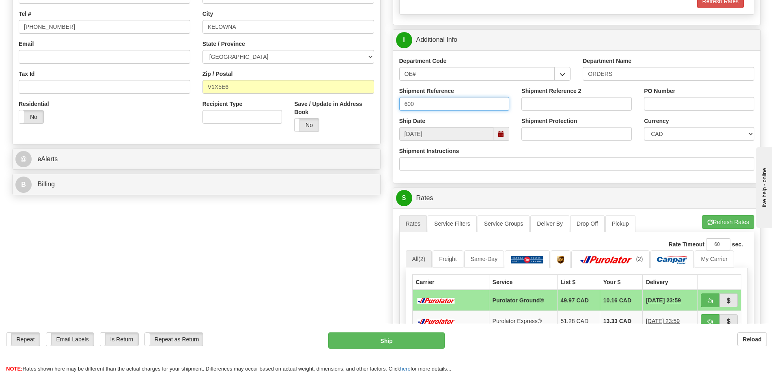
scroll to position [203, 0]
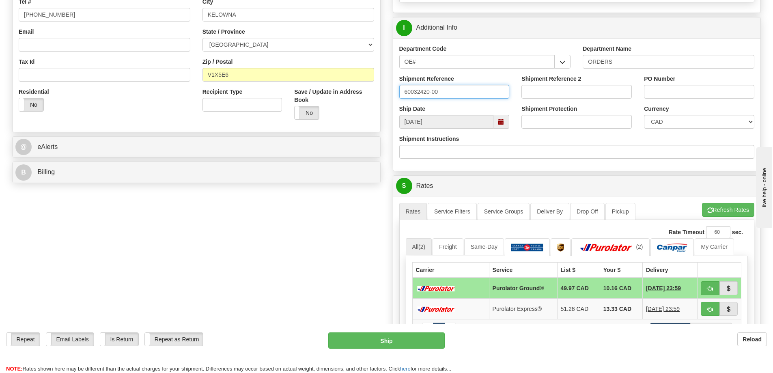
type input "60032420-00"
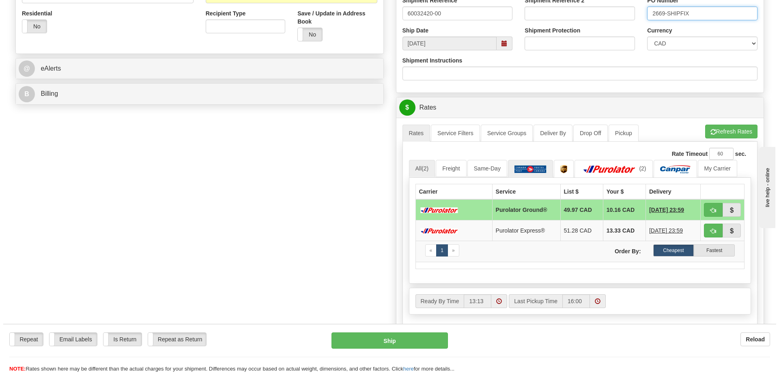
scroll to position [284, 0]
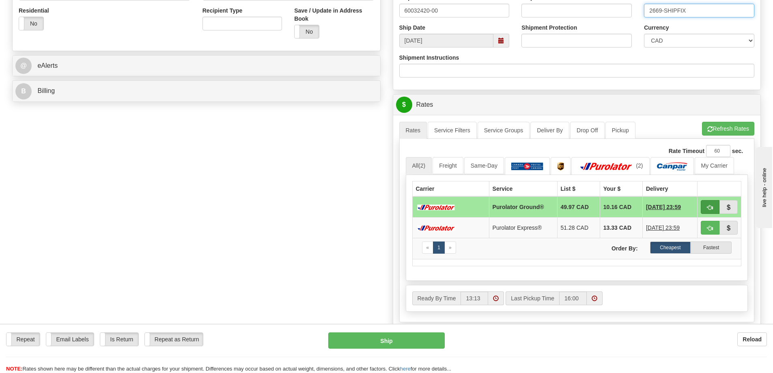
type input "2669-SHIPFIX"
click at [705, 209] on button "button" at bounding box center [710, 207] width 19 height 14
type input "260"
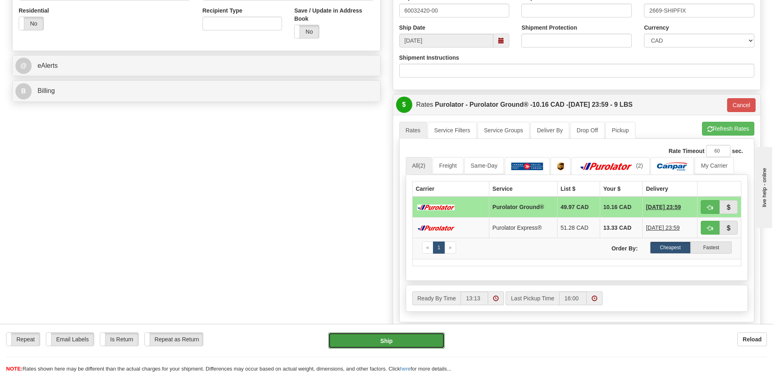
click at [381, 344] on button "Ship" at bounding box center [386, 340] width 116 height 16
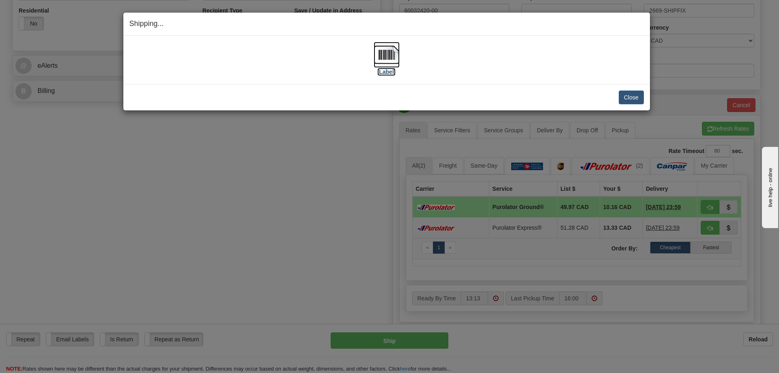
click at [386, 52] on img at bounding box center [387, 55] width 26 height 26
click at [631, 96] on button "Close" at bounding box center [631, 98] width 25 height 14
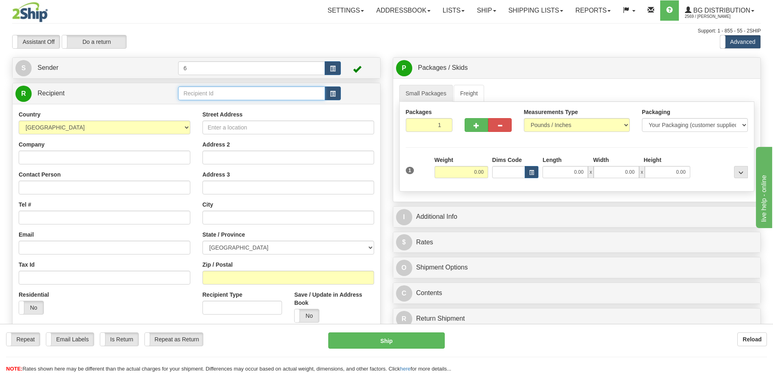
drag, startPoint x: 194, startPoint y: 100, endPoint x: 186, endPoint y: 99, distance: 7.8
click at [191, 100] on input "text" at bounding box center [251, 93] width 147 height 14
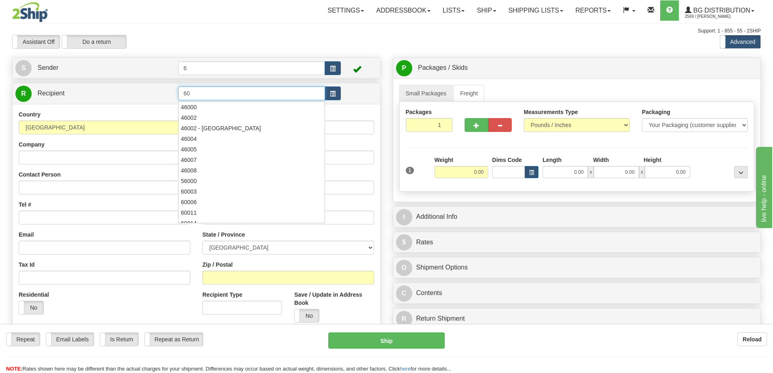
type input "6"
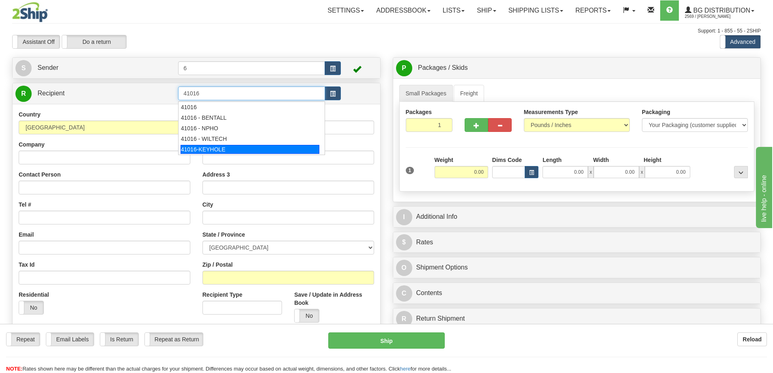
click at [232, 145] on div "41016-KEYHOLE" at bounding box center [250, 149] width 139 height 9
type input "41016-KEYHOLE"
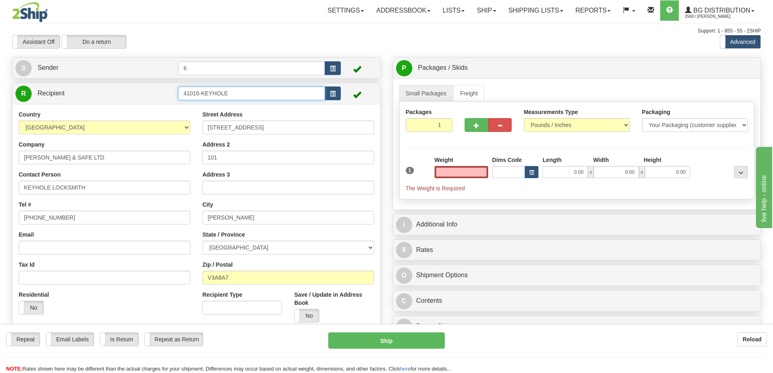
type input "0.00"
click at [236, 97] on input "41016-KEYHOLE" at bounding box center [251, 93] width 147 height 14
drag, startPoint x: 237, startPoint y: 97, endPoint x: 198, endPoint y: 91, distance: 39.4
click at [198, 93] on input "41016-KEYHOLE" at bounding box center [251, 93] width 147 height 14
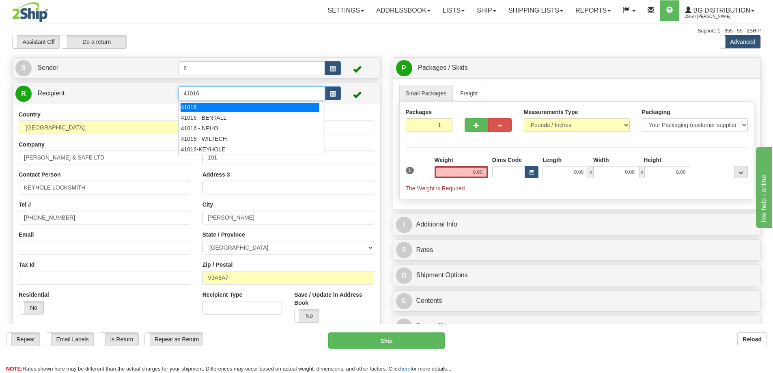
click at [218, 106] on div "41016" at bounding box center [250, 107] width 139 height 9
type input "41016"
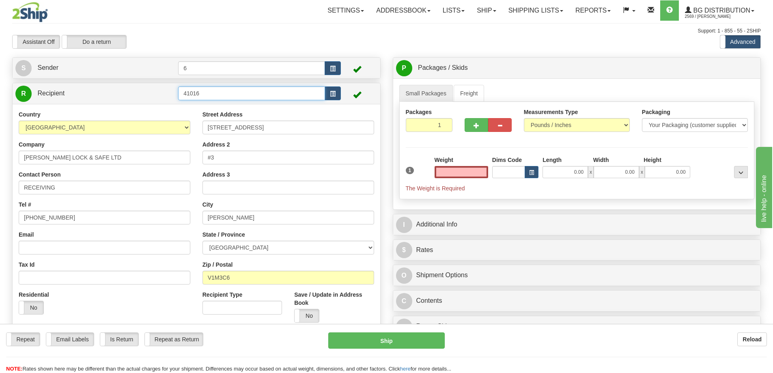
type input "0.00"
click at [217, 90] on input "41016" at bounding box center [251, 93] width 147 height 14
click at [223, 129] on div "41016 - NPHO" at bounding box center [250, 128] width 139 height 9
type input "41016 - NPHO"
type input "0.00"
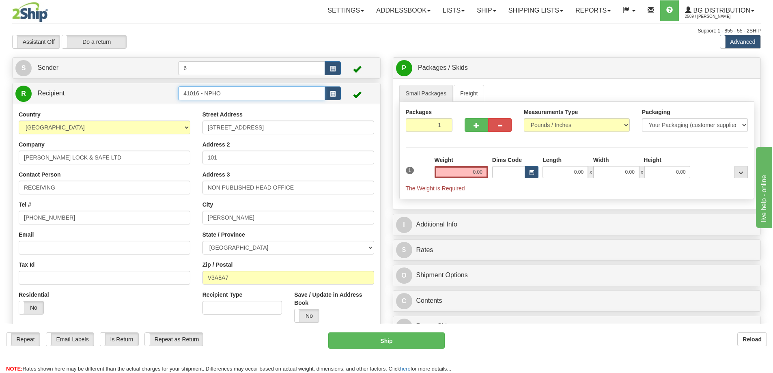
drag, startPoint x: 243, startPoint y: 94, endPoint x: 199, endPoint y: 94, distance: 44.2
click at [199, 94] on input "41016 - NPHO" at bounding box center [251, 93] width 147 height 14
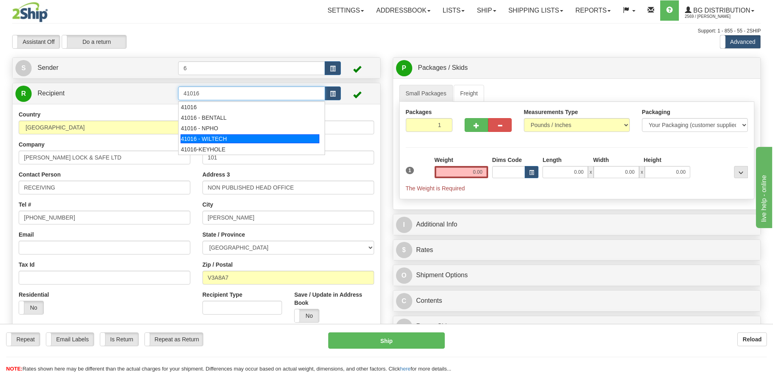
click at [220, 134] on div "41016 - WILTECH" at bounding box center [250, 138] width 139 height 9
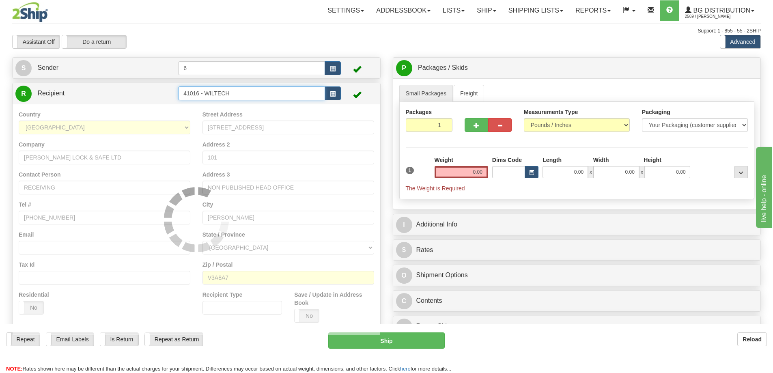
type input "41016 - WILTECH"
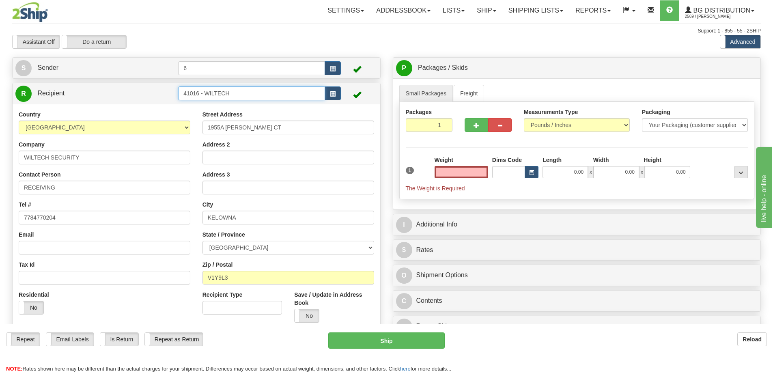
type input "0.00"
click at [239, 99] on input "41016 - WILTECH" at bounding box center [251, 93] width 147 height 14
drag, startPoint x: 228, startPoint y: 95, endPoint x: 201, endPoint y: 90, distance: 27.7
click at [201, 91] on input "41016 - WILTECH" at bounding box center [251, 93] width 147 height 14
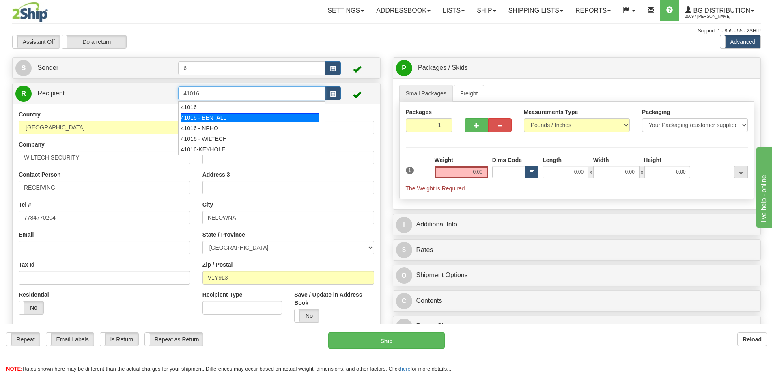
click at [220, 116] on div "41016 - BENTALL" at bounding box center [250, 117] width 139 height 9
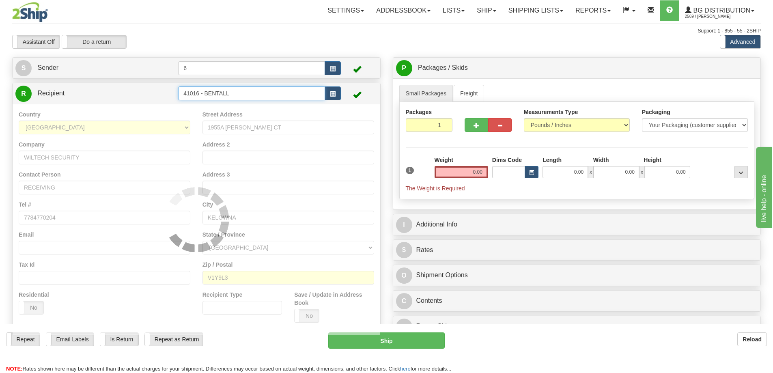
type input "41016 - BENTALL"
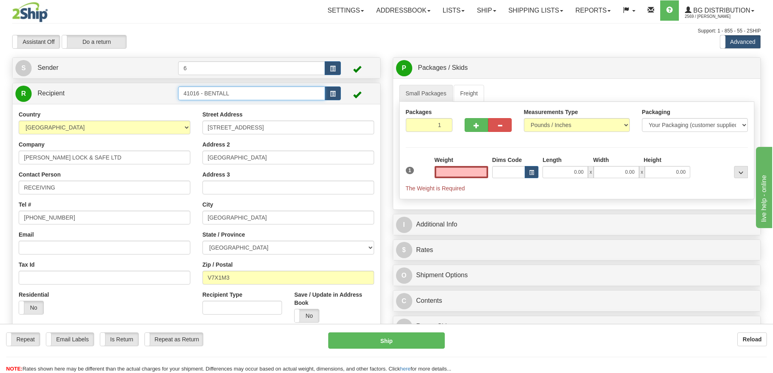
type input "0.00"
drag, startPoint x: 246, startPoint y: 98, endPoint x: 202, endPoint y: 92, distance: 43.8
click at [201, 94] on input "41016 - BENTALL" at bounding box center [251, 93] width 147 height 14
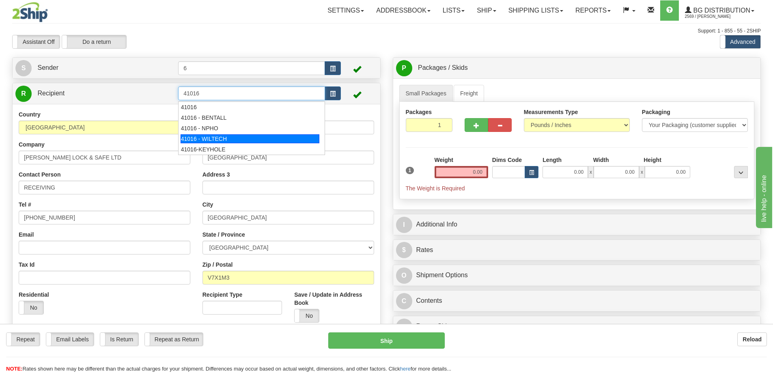
click at [228, 140] on div "41016 - WILTECH" at bounding box center [250, 138] width 139 height 9
type input "41016 - WILTECH"
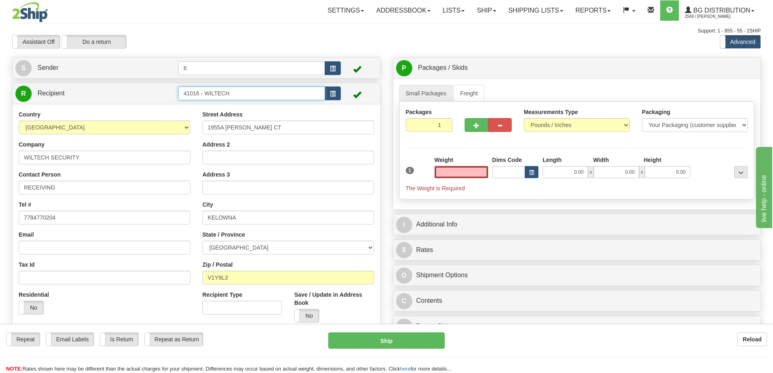
type input "0.00"
drag, startPoint x: 239, startPoint y: 93, endPoint x: 203, endPoint y: 93, distance: 36.9
click at [203, 93] on input "41016 - WILTECH" at bounding box center [251, 93] width 147 height 14
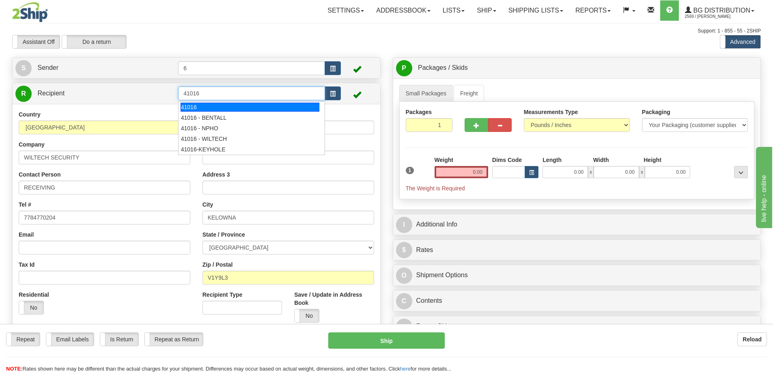
drag, startPoint x: 220, startPoint y: 110, endPoint x: 211, endPoint y: 108, distance: 8.8
click at [211, 108] on div "41016" at bounding box center [250, 107] width 139 height 9
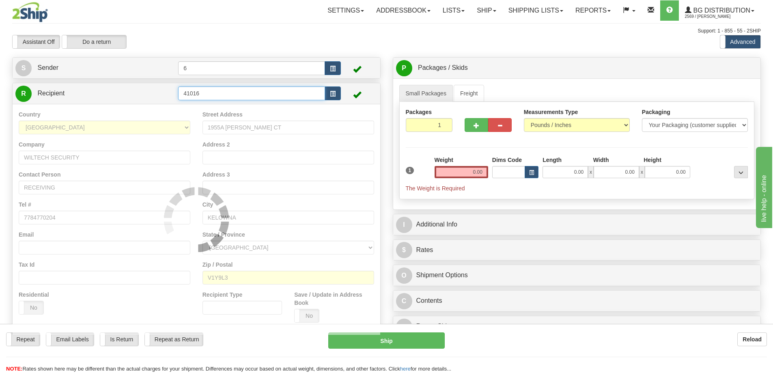
type input "41016"
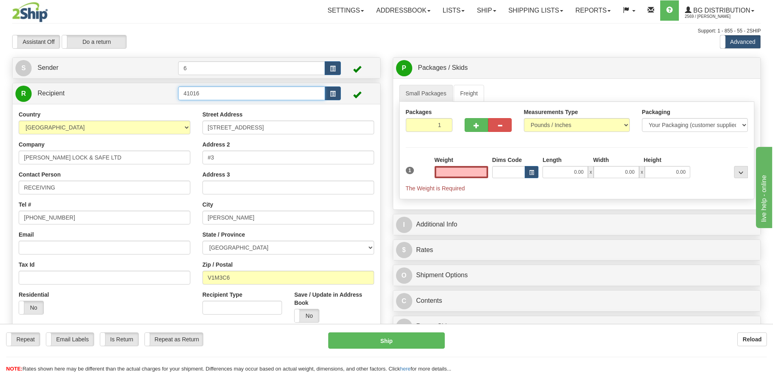
type input "0.00"
click at [230, 95] on input "41016" at bounding box center [251, 93] width 147 height 14
click at [232, 95] on input "41016" at bounding box center [251, 93] width 147 height 14
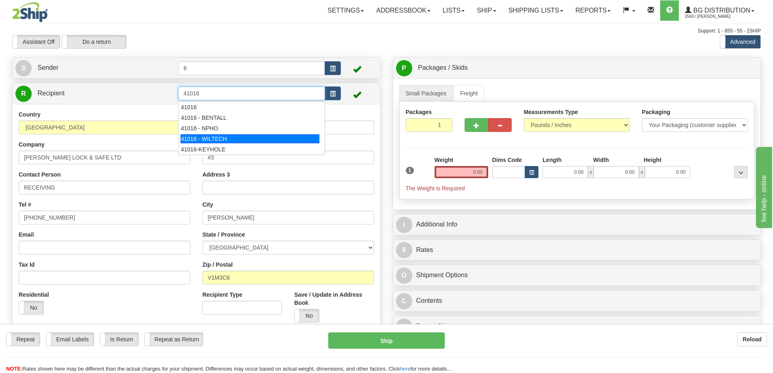
click at [238, 137] on div "41016 - WILTECH" at bounding box center [250, 138] width 139 height 9
type input "41016 - WILTECH"
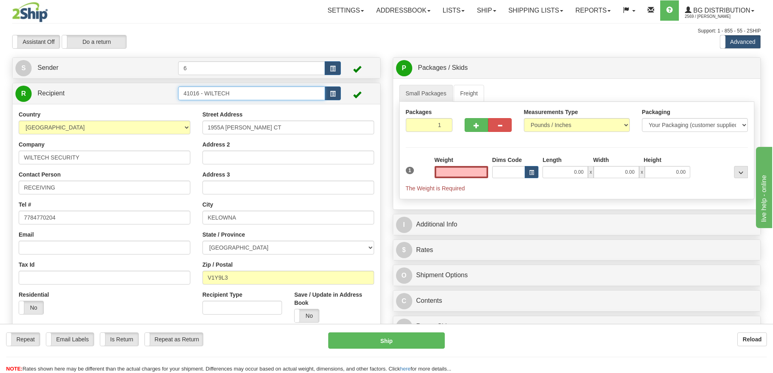
type input "0.00"
drag, startPoint x: 243, startPoint y: 95, endPoint x: 201, endPoint y: 93, distance: 41.9
click at [200, 94] on input "41016 - WILTECH" at bounding box center [251, 93] width 147 height 14
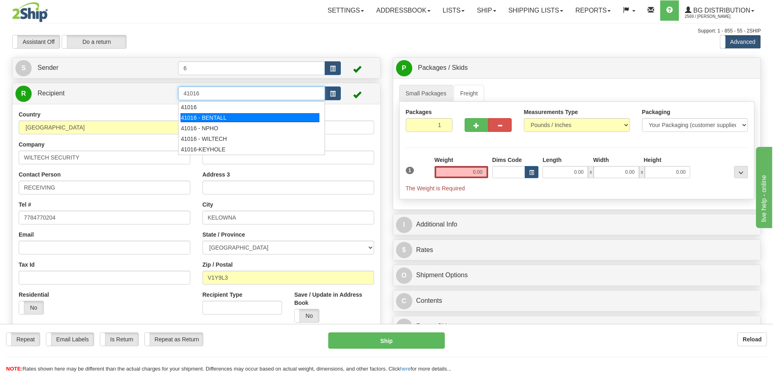
click at [215, 121] on div "41016 - BENTALL" at bounding box center [250, 117] width 139 height 9
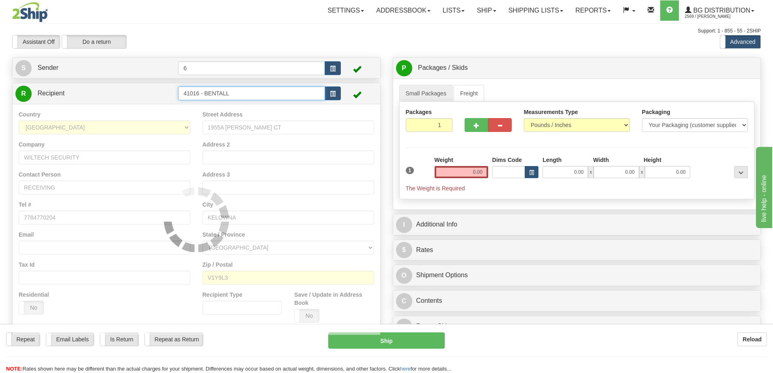
type input "41016 - BENTALL"
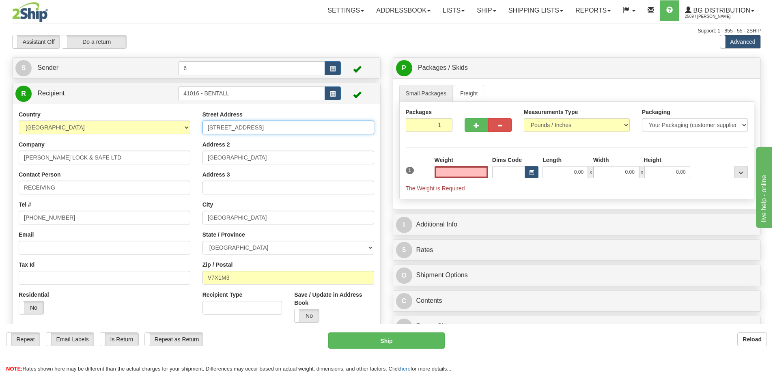
type input "0.00"
drag, startPoint x: 251, startPoint y: 126, endPoint x: 171, endPoint y: 115, distance: 81.0
click at [171, 116] on div "Country AFGHANISTAN ALAND ISLANDS ALBANIA ALGERIA AMERICAN SAMOA ANDORRA ANGOLA…" at bounding box center [197, 219] width 368 height 218
type input "155-5951"
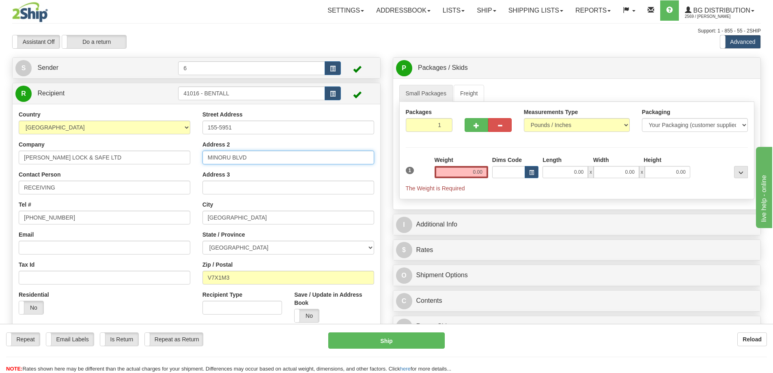
type input "MINORU BLVD"
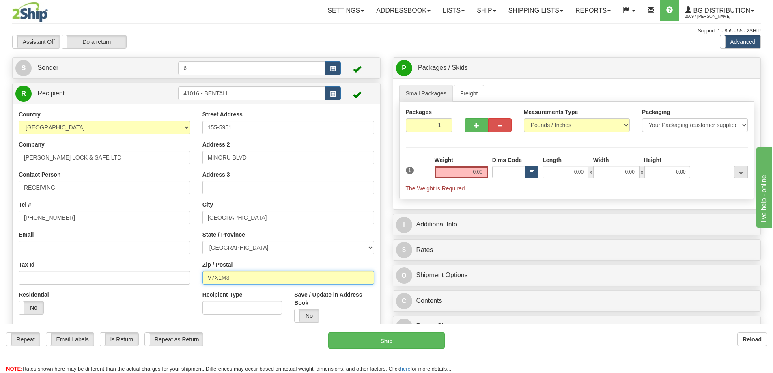
drag, startPoint x: 254, startPoint y: 282, endPoint x: 144, endPoint y: 266, distance: 111.2
click at [159, 272] on div "Country AFGHANISTAN ALAND ISLANDS ALBANIA ALGERIA AMERICAN SAMOA ANDORRA ANGOLA…" at bounding box center [197, 219] width 368 height 218
type input "V6X 4B1"
drag, startPoint x: 264, startPoint y: 218, endPoint x: 195, endPoint y: 206, distance: 69.9
click at [195, 210] on div "Country AFGHANISTAN ALAND ISLANDS ALBANIA ALGERIA AMERICAN SAMOA ANDORRA ANGOLA…" at bounding box center [197, 219] width 368 height 218
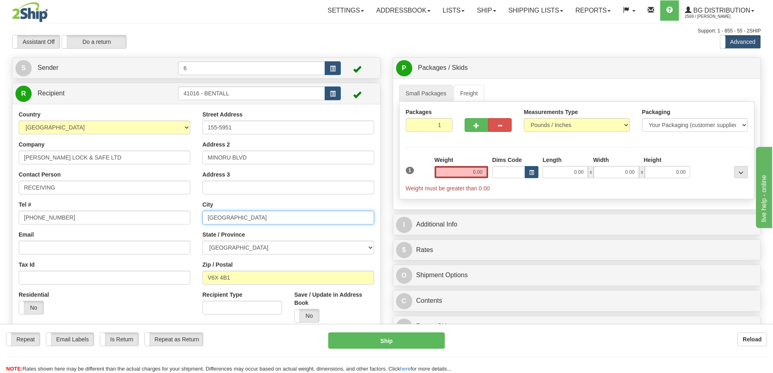
type input "RICHMOND"
drag, startPoint x: 241, startPoint y: 95, endPoint x: 206, endPoint y: 92, distance: 35.0
click at [206, 93] on input "41016 - BENTALL" at bounding box center [251, 93] width 147 height 14
type input "41016 - MINORU"
click at [302, 314] on div "Country AFGHANISTAN ALAND ISLANDS ALBANIA ALGERIA AMERICAN SAMOA ANDORRA ANGOLA…" at bounding box center [197, 219] width 368 height 231
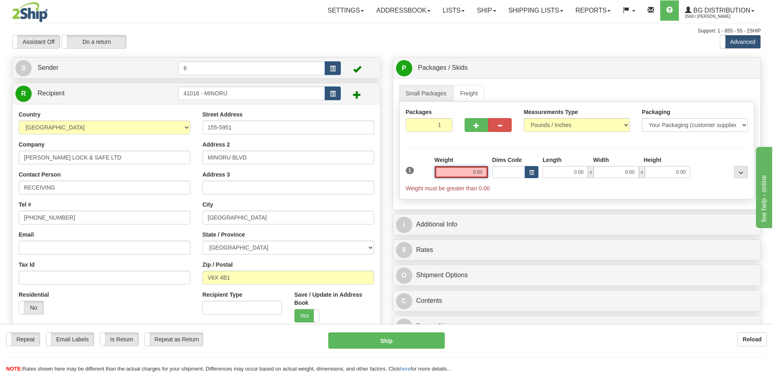
click at [482, 173] on input "0.00" at bounding box center [462, 172] width 54 height 12
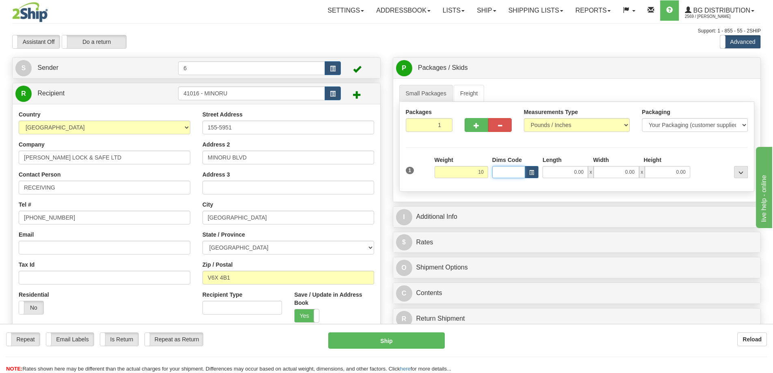
type input "10.00"
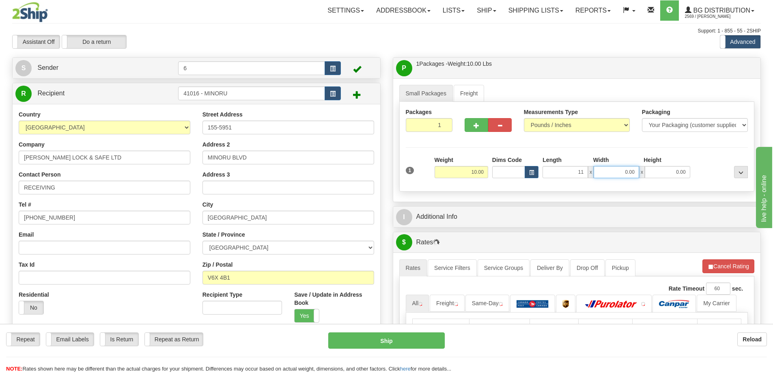
type input "11.00"
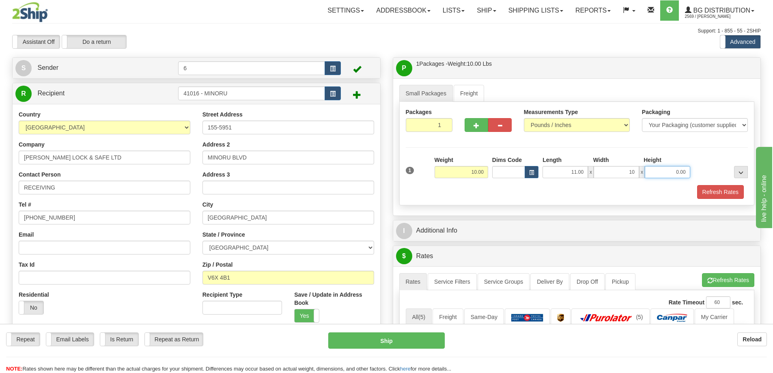
type input "10.00"
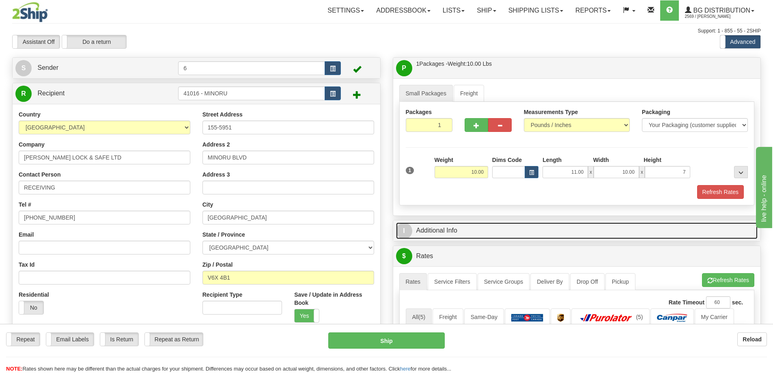
type input "7.00"
click at [513, 232] on link "I Additional Info" at bounding box center [577, 230] width 362 height 17
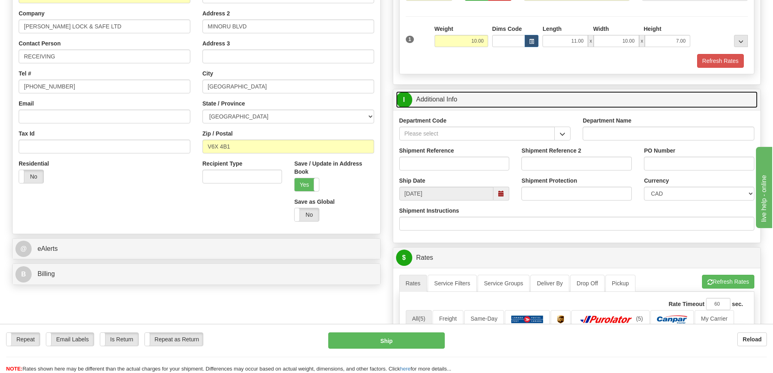
scroll to position [162, 0]
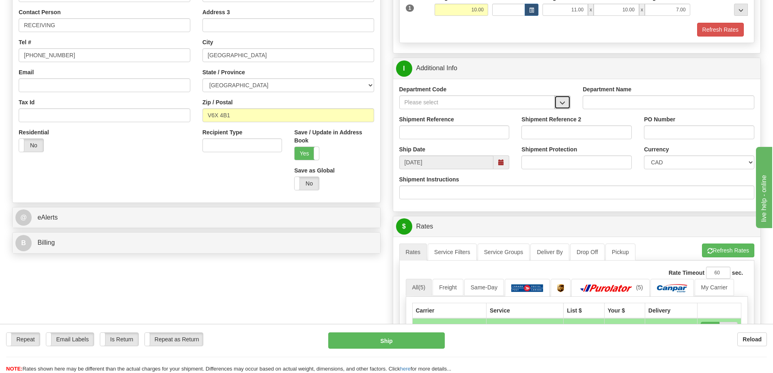
click at [562, 105] on span "button" at bounding box center [563, 102] width 6 height 5
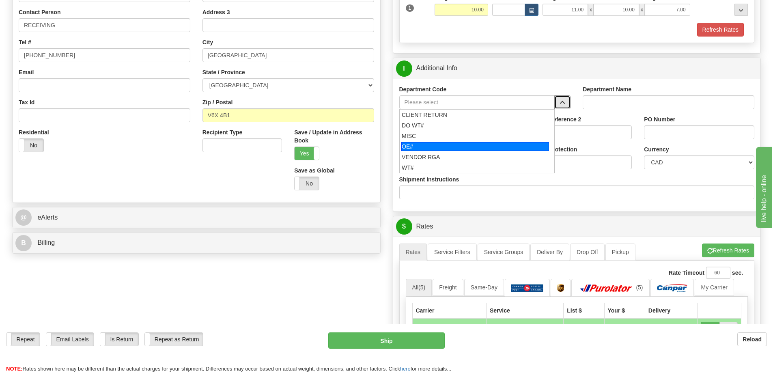
click at [455, 144] on div "OE#" at bounding box center [475, 146] width 148 height 9
type input "OE#"
type input "ORDERS"
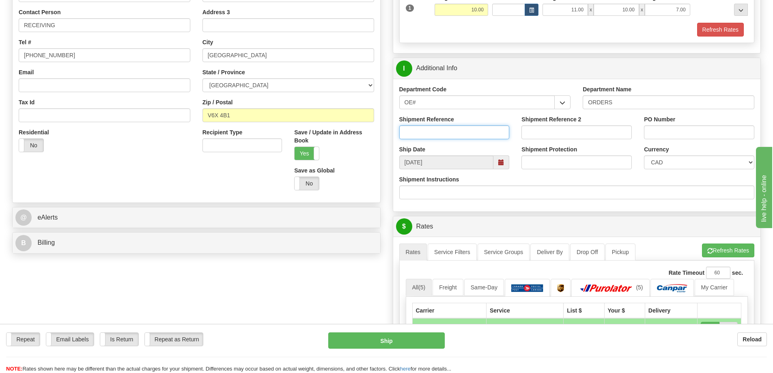
click at [443, 129] on input "Shipment Reference" at bounding box center [454, 132] width 110 height 14
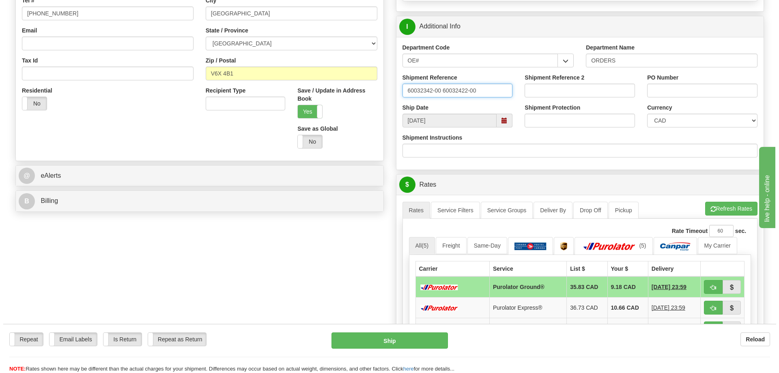
scroll to position [244, 0]
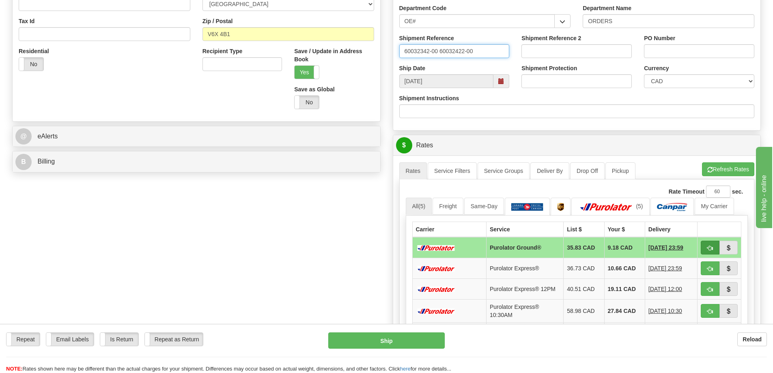
type input "60032342-00 60032422-00"
click at [713, 249] on button "button" at bounding box center [710, 248] width 19 height 14
type input "260"
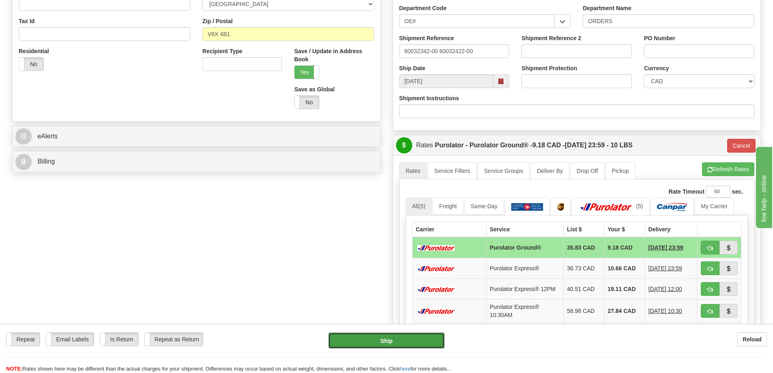
click at [370, 338] on button "Ship" at bounding box center [386, 340] width 116 height 16
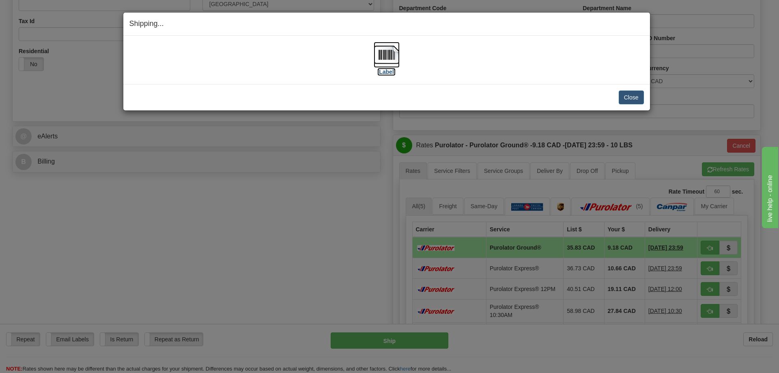
click at [387, 55] on img at bounding box center [387, 55] width 26 height 26
click at [627, 99] on button "Close" at bounding box center [631, 98] width 25 height 14
